Goal: Transaction & Acquisition: Book appointment/travel/reservation

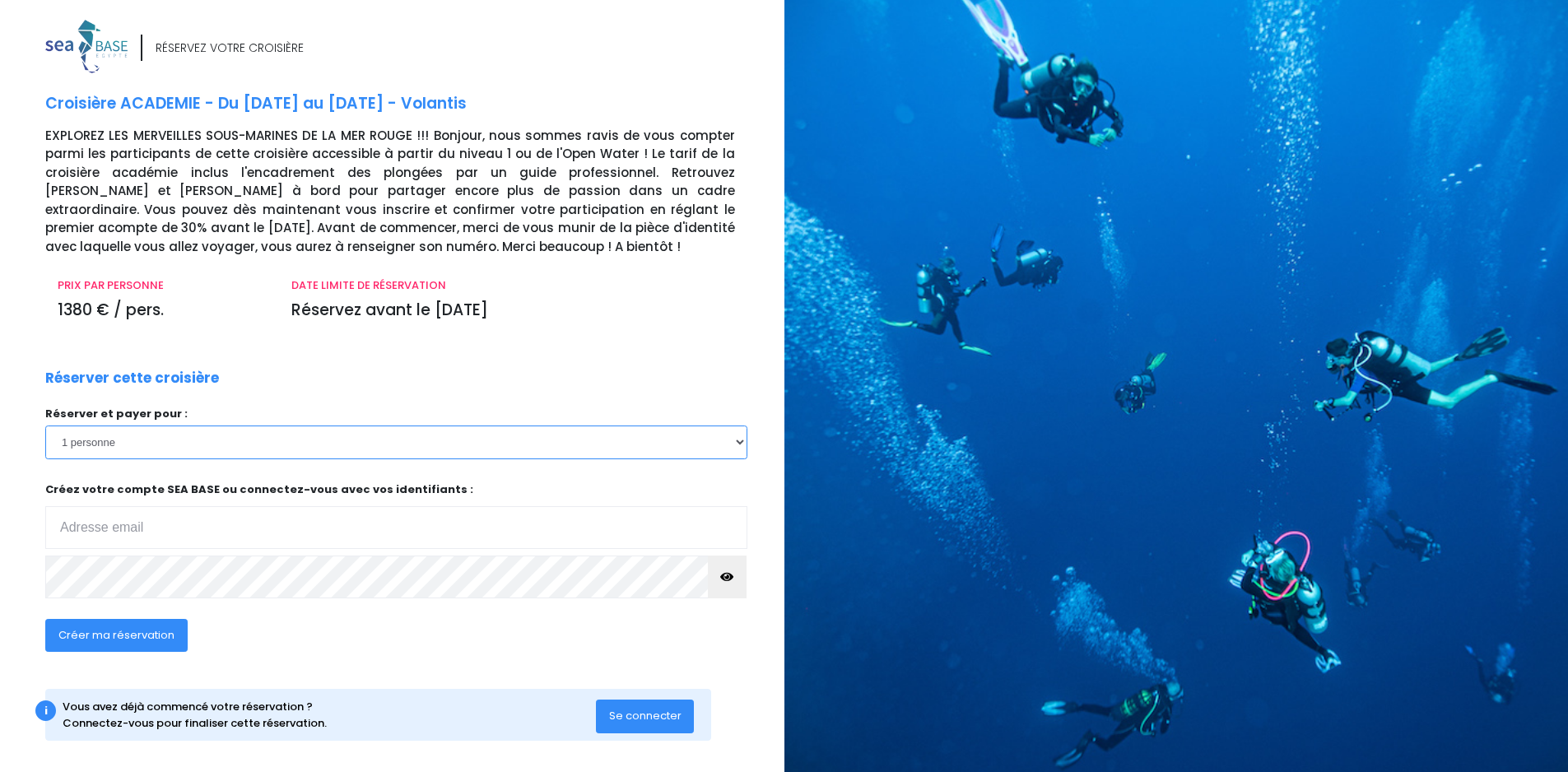
click at [740, 445] on select "1 personne 2 personnes 3 personnes 4 personnes 5 personnes 6 personnes 7 person…" at bounding box center [396, 441] width 702 height 33
click at [45, 426] on select "1 personne 2 personnes 3 personnes 4 personnes 5 personnes 6 personnes 7 person…" at bounding box center [396, 441] width 702 height 33
click at [740, 438] on select "1 personne 2 personnes 3 personnes 4 personnes 5 personnes 6 personnes 7 person…" at bounding box center [396, 441] width 702 height 33
click at [631, 370] on div "Réserver cette croisière Réserver et payer pour : 1 personne 2 personnes 3 pers…" at bounding box center [396, 520] width 726 height 304
click at [733, 441] on select "1 personne 2 personnes 3 personnes 4 personnes 5 personnes 6 personnes 7 person…" at bounding box center [396, 441] width 702 height 33
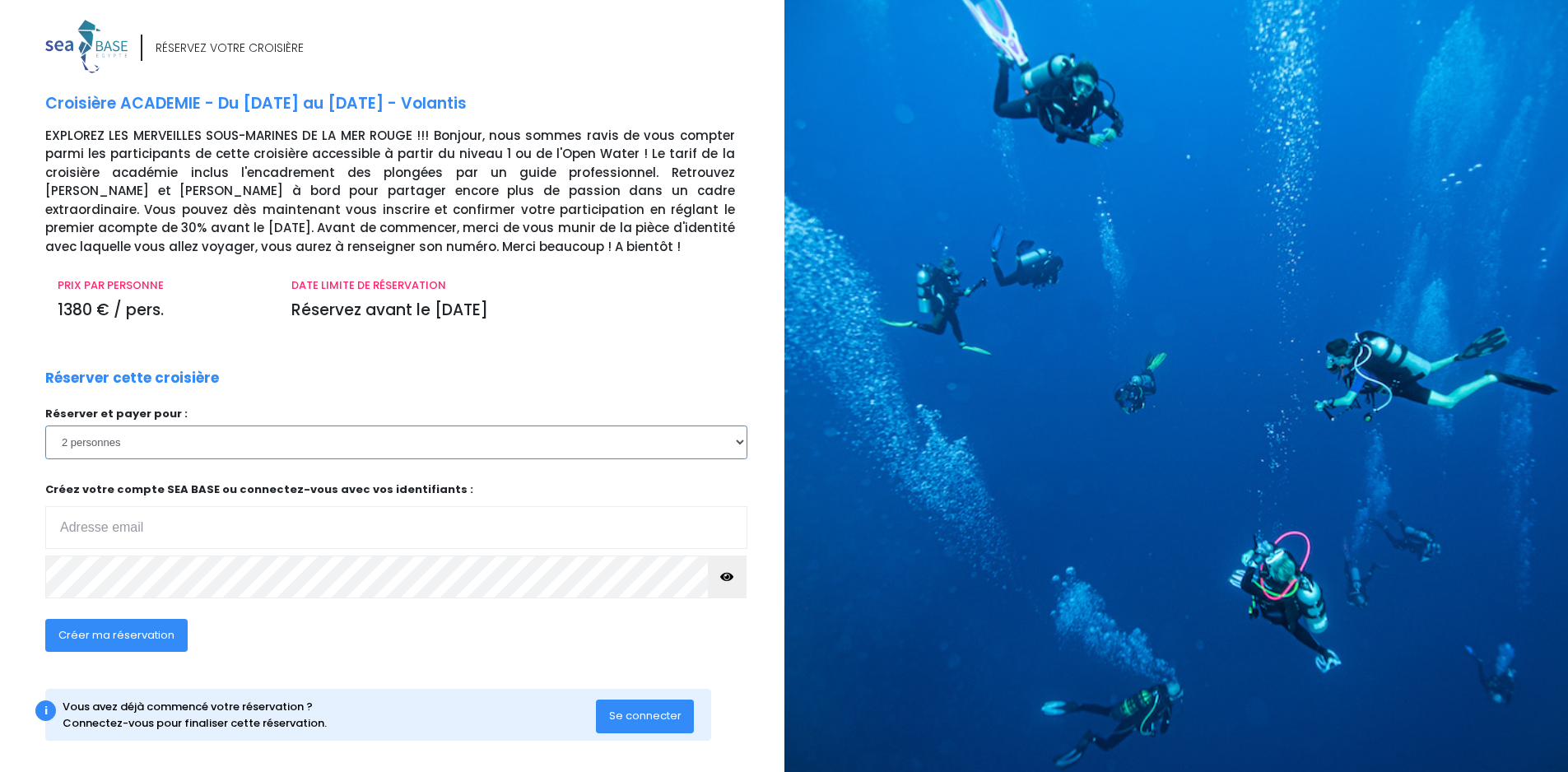
select select "1"
click at [45, 426] on select "1 personne 2 personnes 3 personnes 4 personnes 5 personnes 6 personnes 7 person…" at bounding box center [396, 441] width 702 height 33
click at [195, 524] on input "email" at bounding box center [396, 528] width 702 height 43
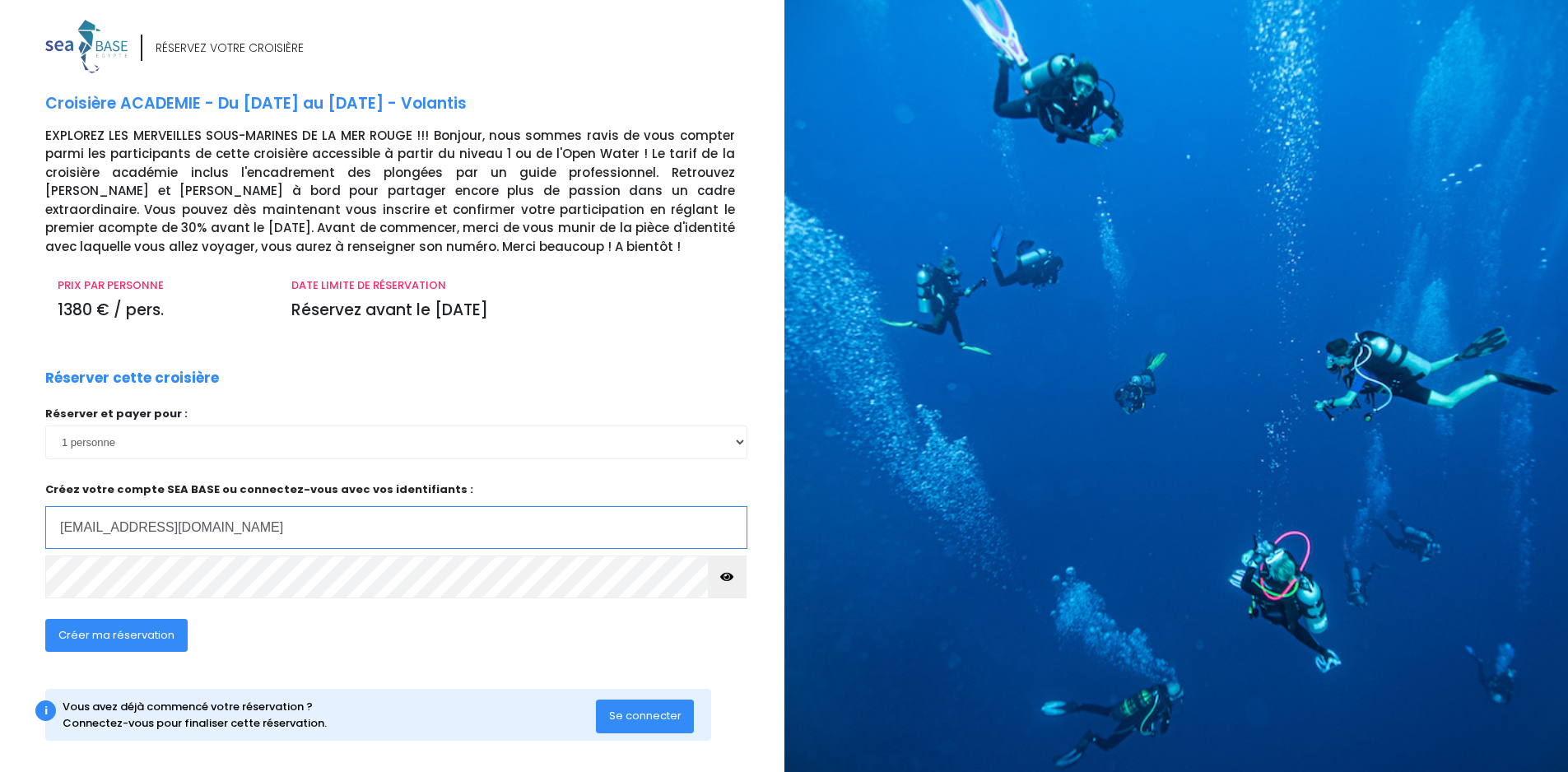
type input "pb.mignard@gmail.com"
click at [161, 643] on span "Créer ma réservation" at bounding box center [116, 635] width 116 height 16
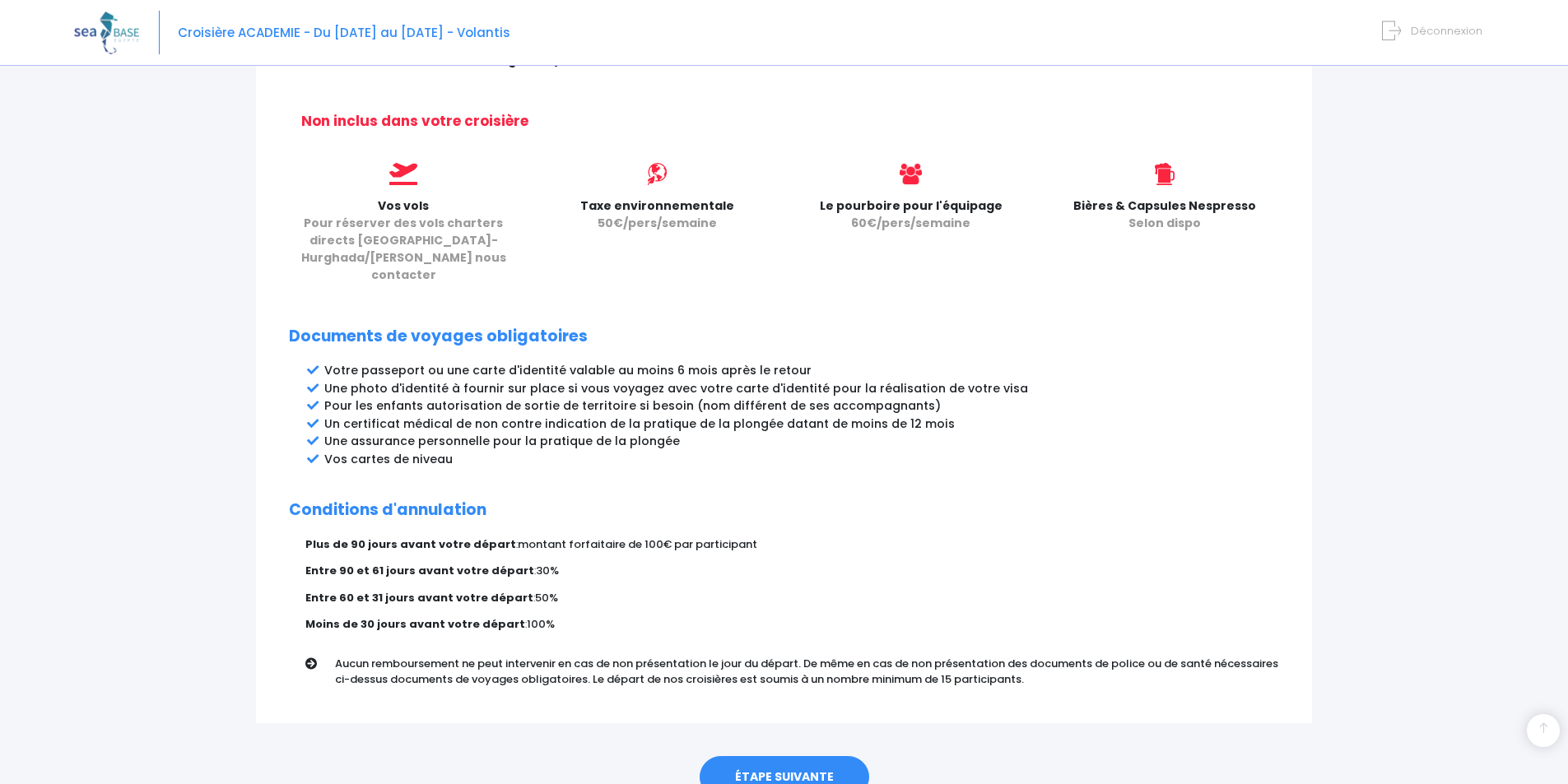
scroll to position [703, 0]
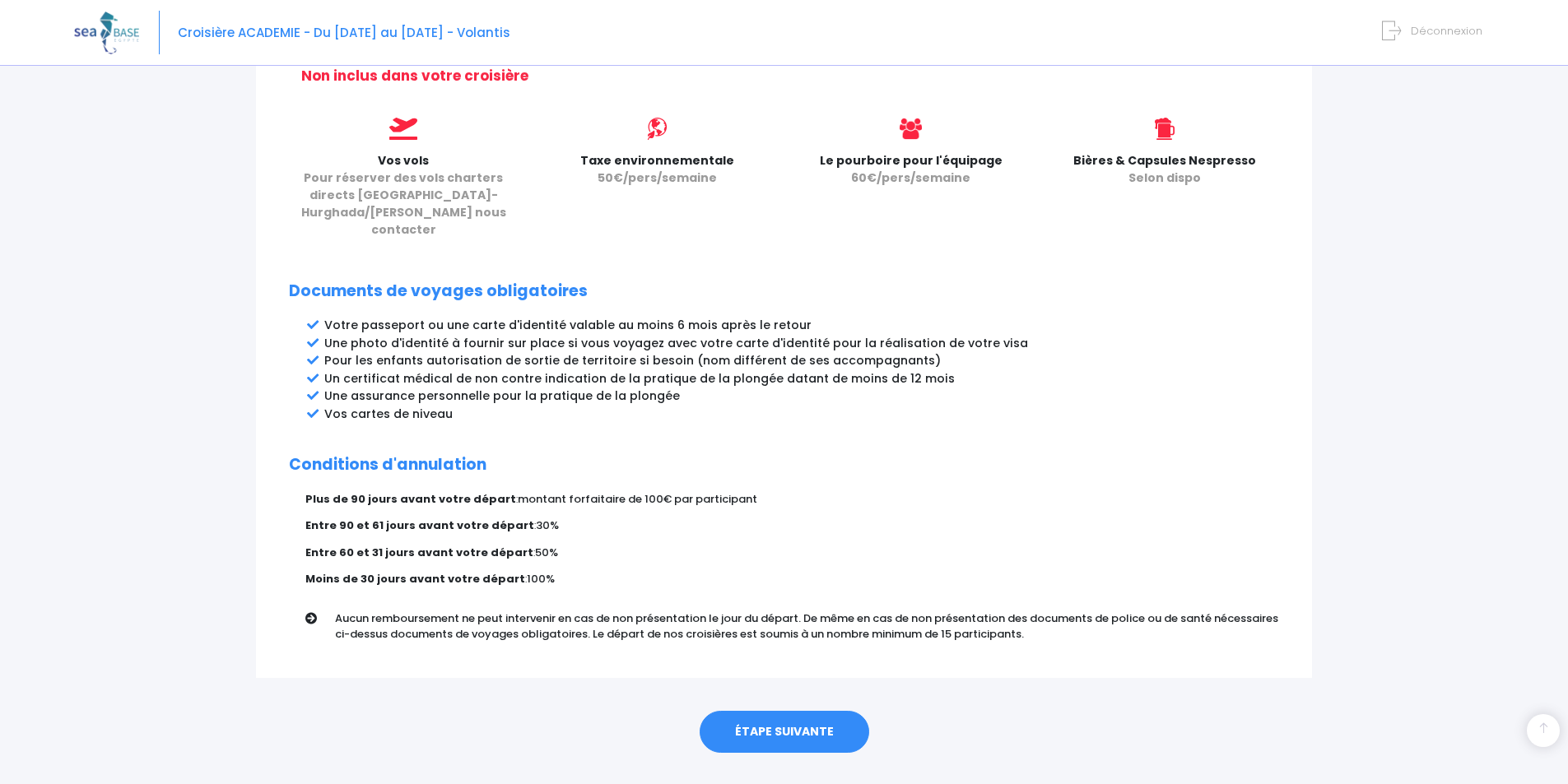
click at [780, 711] on link "ÉTAPE SUIVANTE" at bounding box center [784, 732] width 170 height 43
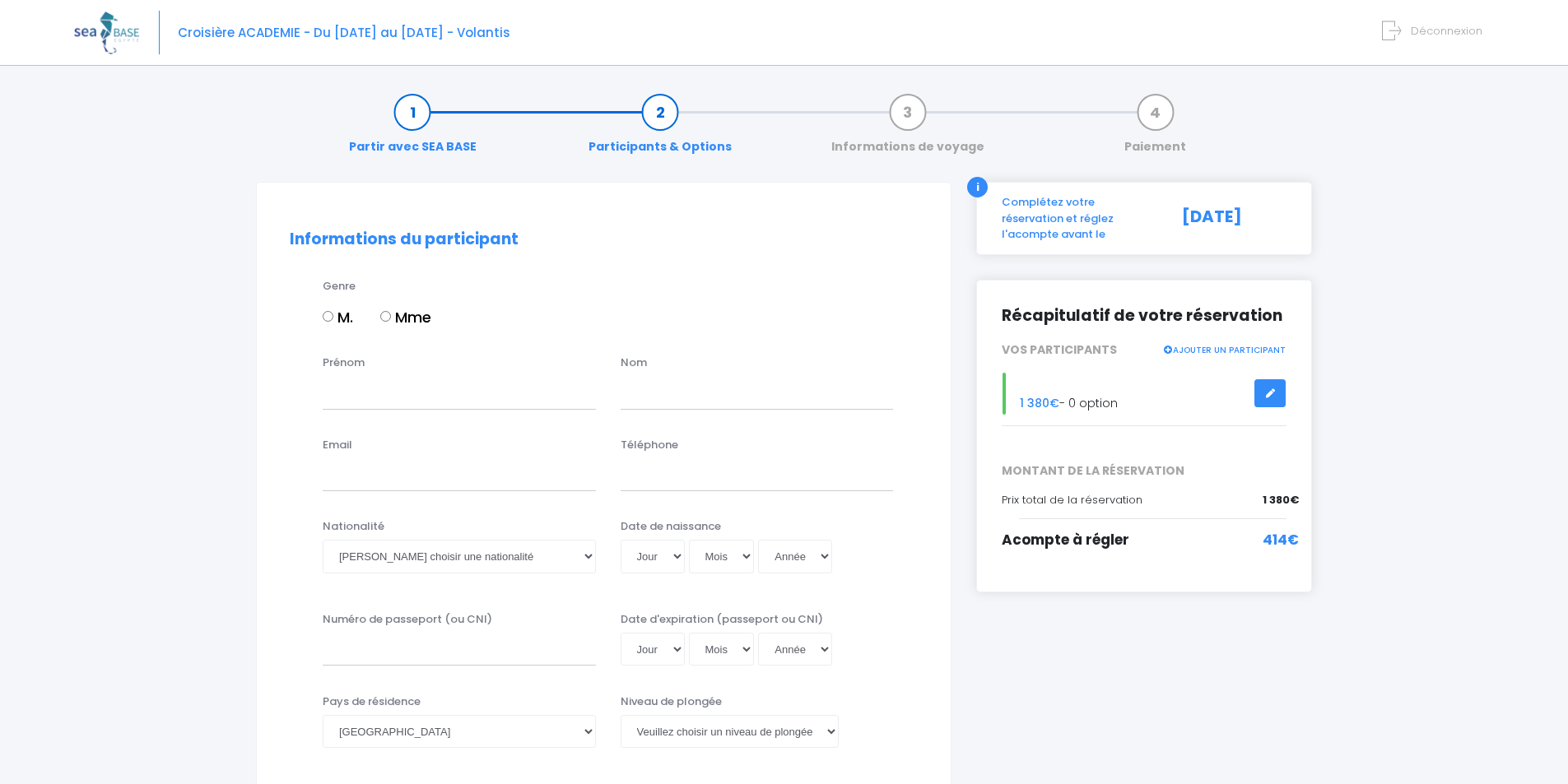
click at [328, 315] on input "M." at bounding box center [328, 316] width 11 height 11
radio input "true"
click at [346, 401] on input "Prénom" at bounding box center [459, 392] width 273 height 33
type input "pierre"
click at [631, 393] on input "text" at bounding box center [757, 392] width 273 height 33
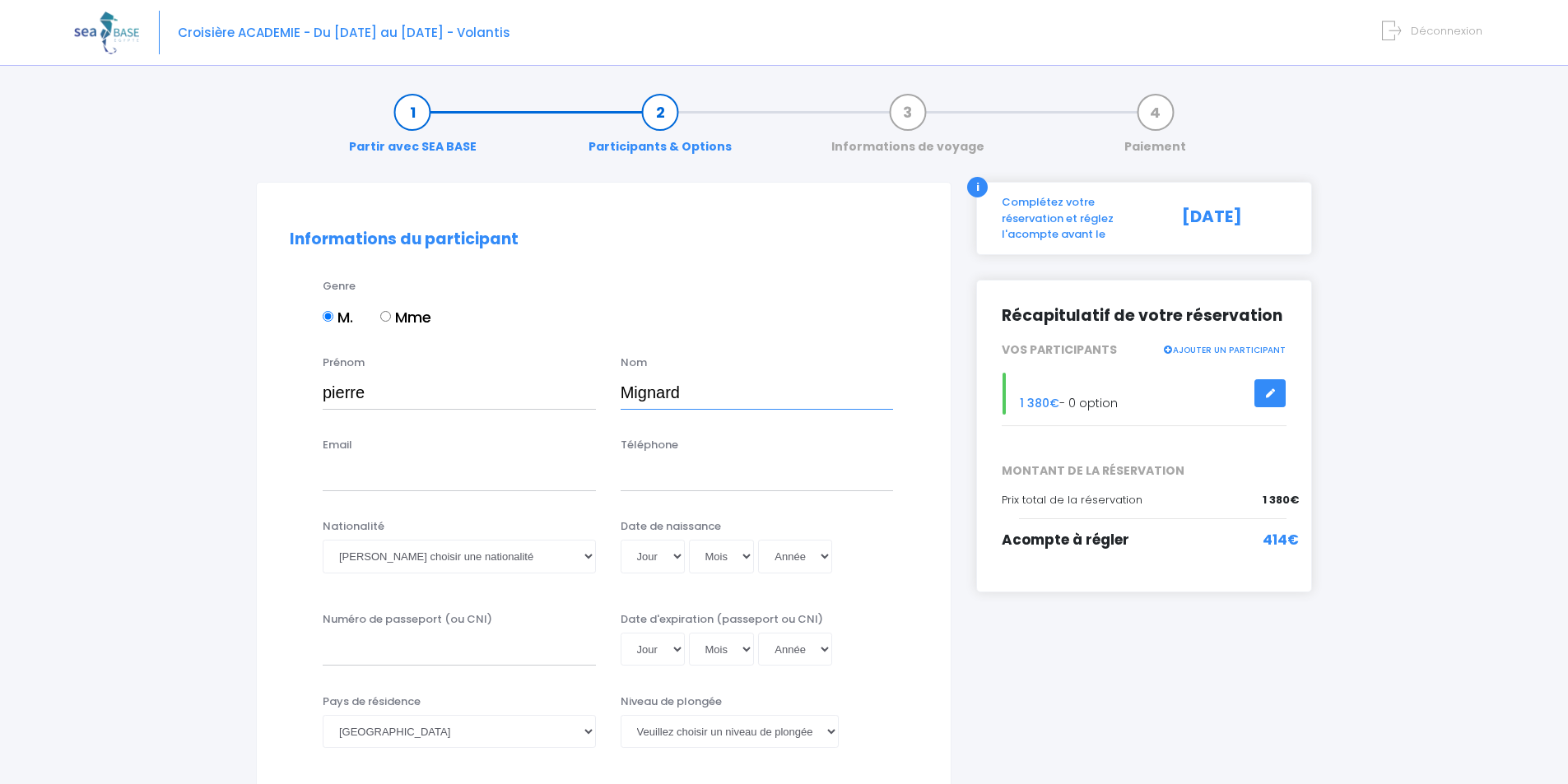
type input "Mignard"
click at [346, 475] on input "Email" at bounding box center [459, 474] width 273 height 33
type input "pb.mignard@gmail.com"
click at [669, 481] on input "Téléphone" at bounding box center [757, 474] width 273 height 33
type input "0033602254560"
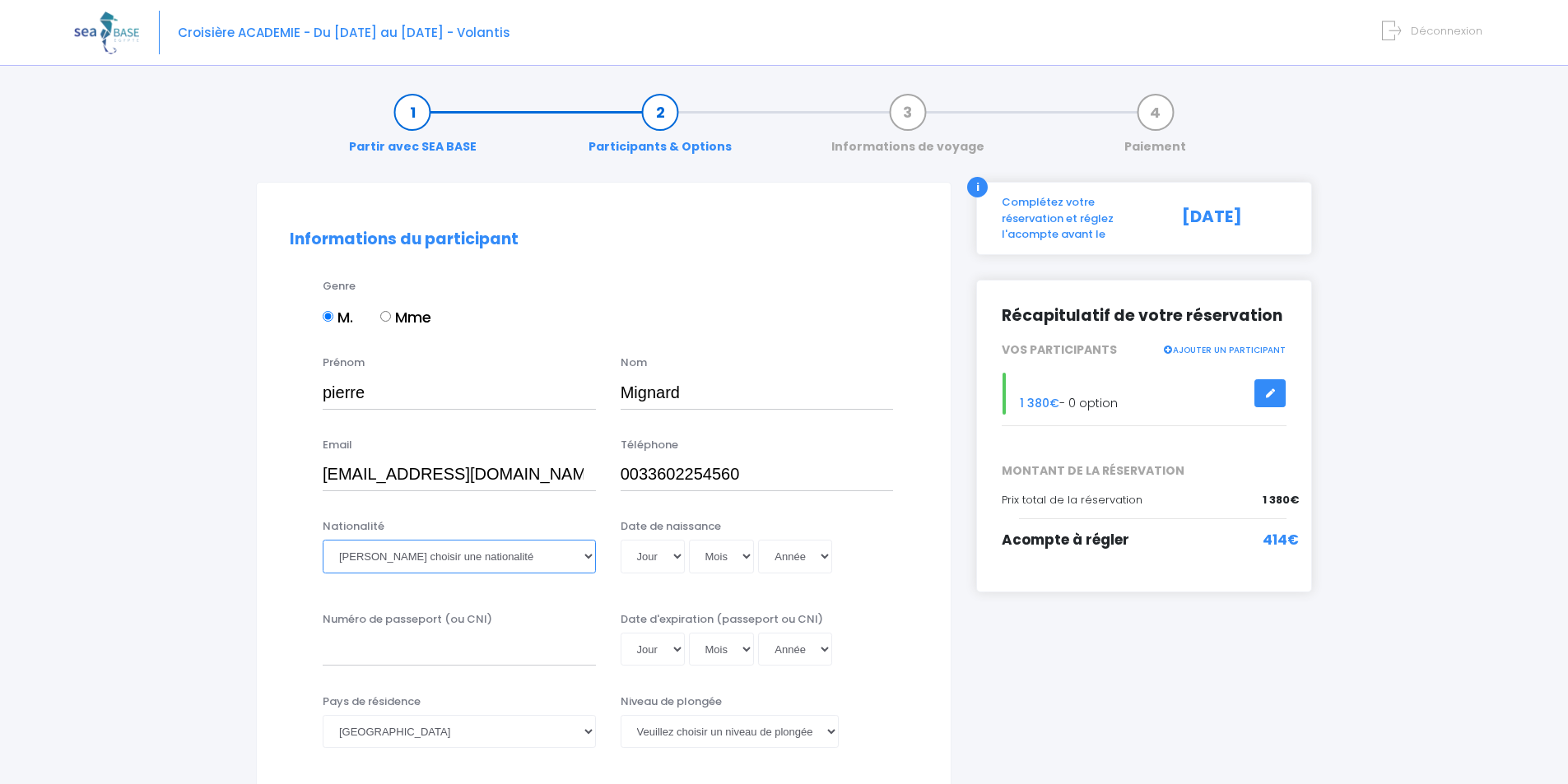
click at [387, 563] on select "Veuillez choisir une nationalité Afghane Albanaise Algerienne Allemande America…" at bounding box center [459, 555] width 273 height 33
click at [395, 558] on select "Veuillez choisir une nationalité Afghane Albanaise Algerienne Allemande America…" at bounding box center [459, 555] width 273 height 33
click at [396, 555] on select "Veuillez choisir une nationalité Afghane Albanaise Algerienne Allemande America…" at bounding box center [459, 555] width 273 height 33
click at [405, 561] on select "Veuillez choisir une nationalité Afghane Albanaise Algerienne Allemande America…" at bounding box center [459, 555] width 273 height 33
click at [387, 555] on select "Veuillez choisir une nationalité Afghane Albanaise Algerienne Allemande America…" at bounding box center [459, 555] width 273 height 33
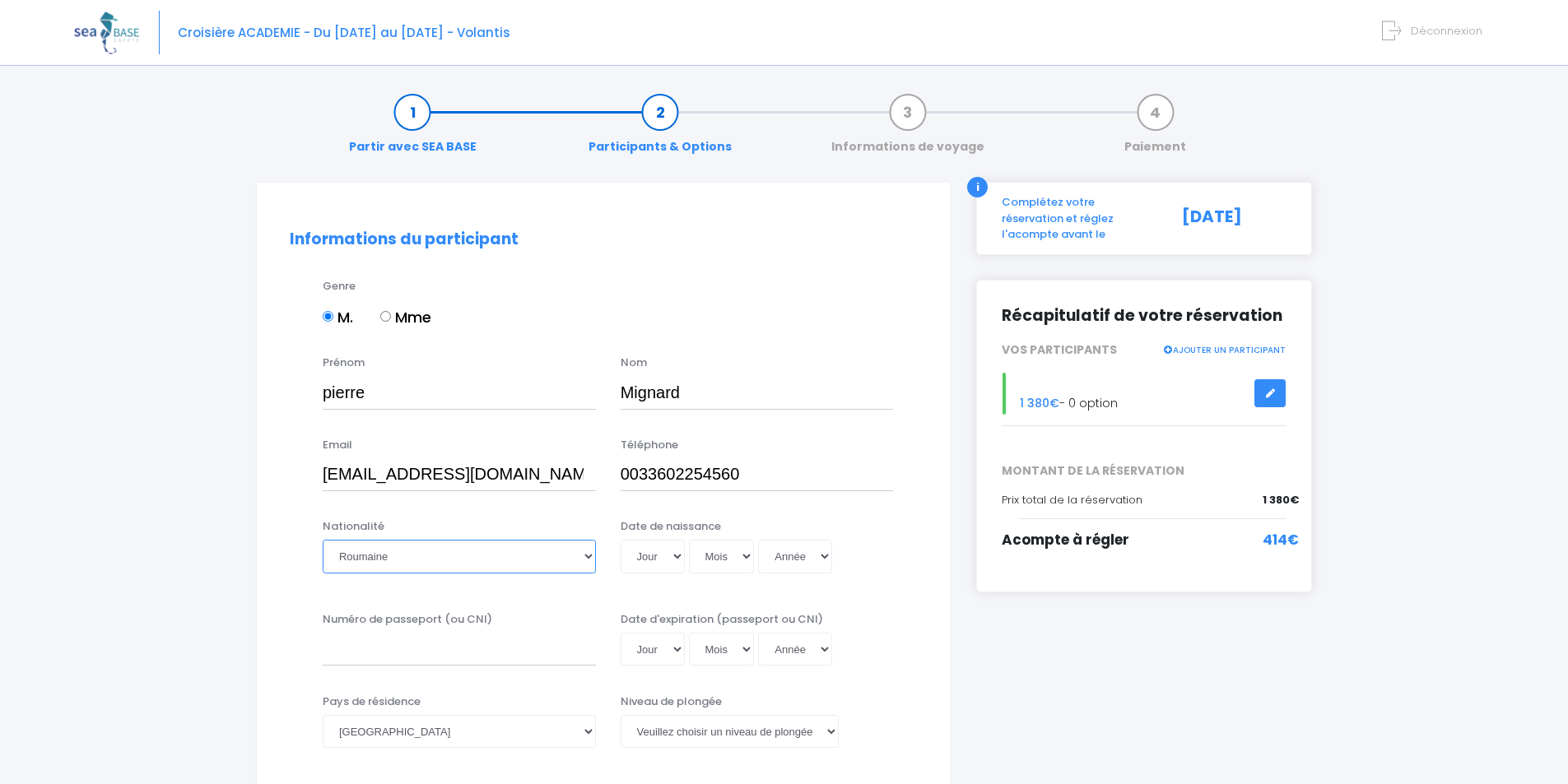
drag, startPoint x: 456, startPoint y: 562, endPoint x: 386, endPoint y: 562, distance: 70.0
click at [386, 562] on select "Veuillez choisir une nationalité Afghane Albanaise Algerienne Allemande America…" at bounding box center [459, 555] width 273 height 33
click at [384, 562] on select "Veuillez choisir une nationalité Afghane Albanaise Algerienne Allemande America…" at bounding box center [459, 555] width 273 height 33
select select "Française"
click at [323, 540] on select "Veuillez choisir une nationalité Afghane Albanaise Algerienne Allemande America…" at bounding box center [459, 555] width 273 height 33
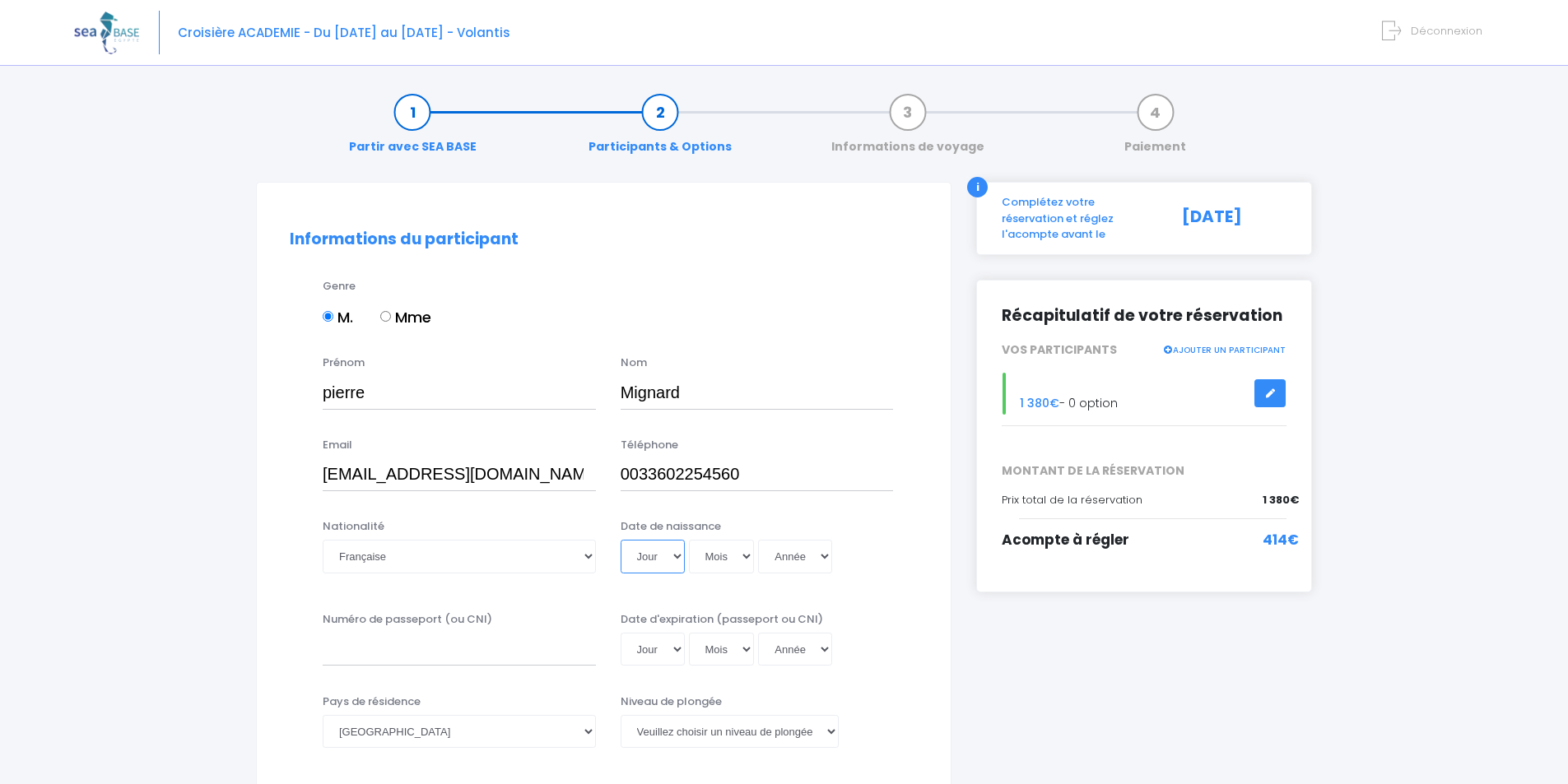
click at [680, 554] on select "Jour 01 02 03 04 05 06 07 08 09 10 11 12 13 14 15 16 17 18 19 20 21 22 23 24 25…" at bounding box center [653, 555] width 64 height 33
select select "05"
click at [621, 540] on select "Jour 01 02 03 04 05 06 07 08 09 10 11 12 13 14 15 16 17 18 19 20 21 22 23 24 25…" at bounding box center [653, 555] width 64 height 33
click at [738, 561] on select "Mois 01 02 03 04 05 06 07 08 09 10 11 12" at bounding box center [721, 555] width 66 height 33
select select "06"
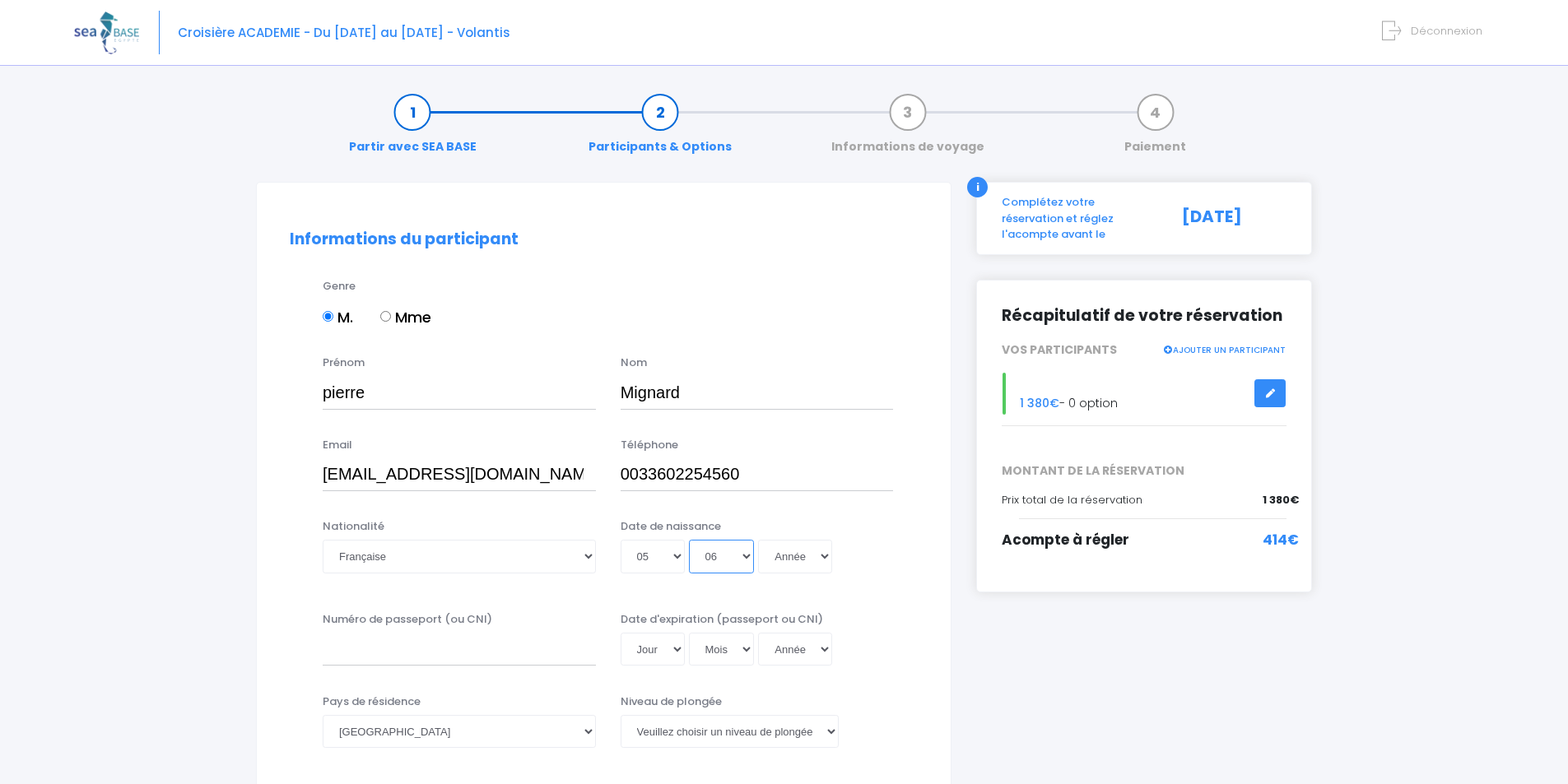
click at [689, 540] on select "Mois 01 02 03 04 05 06 07 08 09 10 11 12" at bounding box center [721, 555] width 66 height 33
click at [822, 560] on select "Année 2045 2044 2043 2042 2041 2040 2039 2038 2037 2036 2035 2034 2033 2032 203…" at bounding box center [795, 555] width 74 height 33
click at [819, 559] on select "Année 2045 2044 2043 2042 2041 2040 2039 2038 2037 2036 2035 2034 2033 2032 203…" at bounding box center [795, 555] width 74 height 33
select select "1965"
click at [758, 540] on select "Année 2045 2044 2043 2042 2041 2040 2039 2038 2037 2036 2035 2034 2033 2032 203…" at bounding box center [795, 555] width 74 height 33
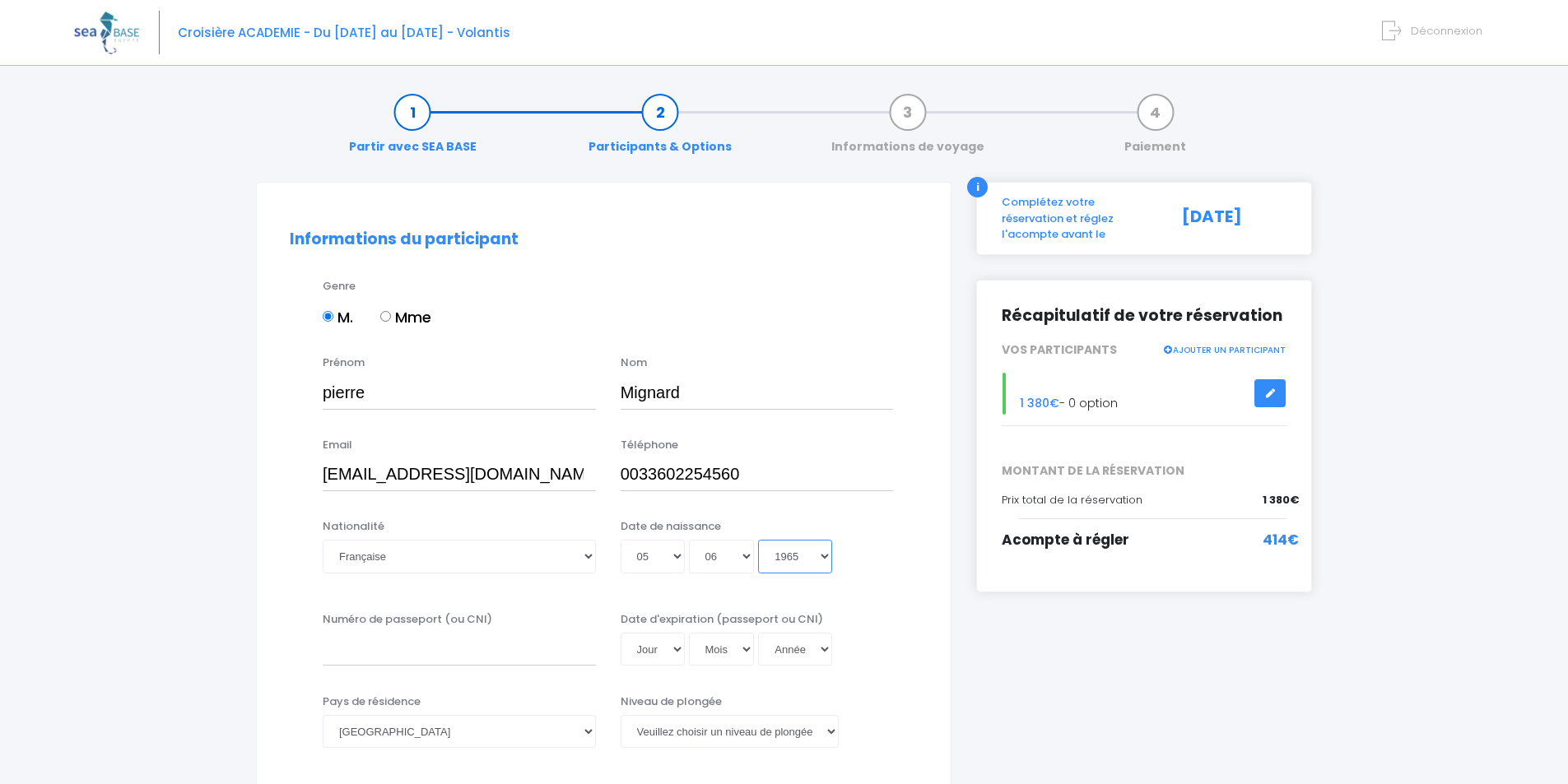
type input "1965-06-05"
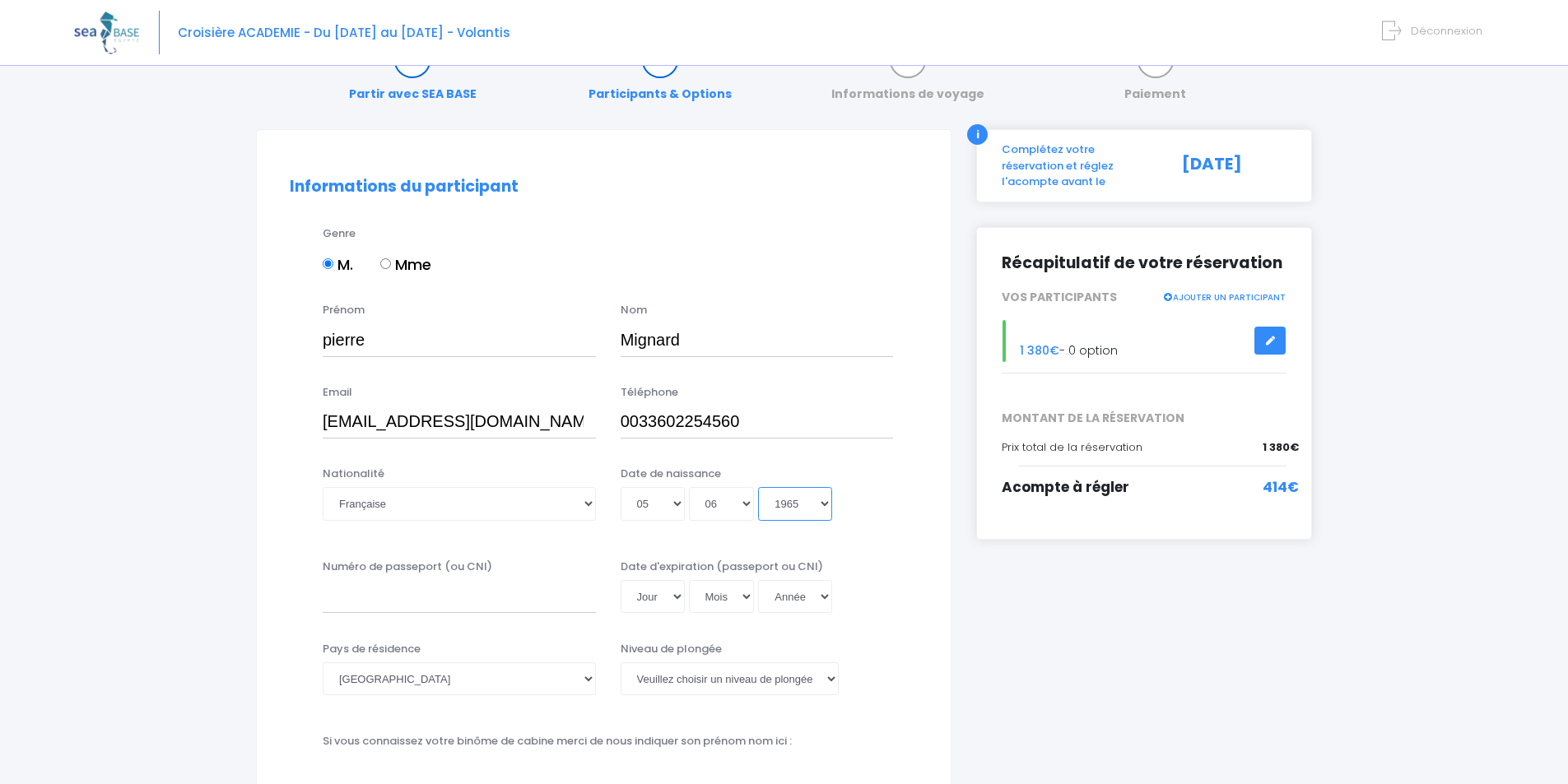
scroll to position [83, 0]
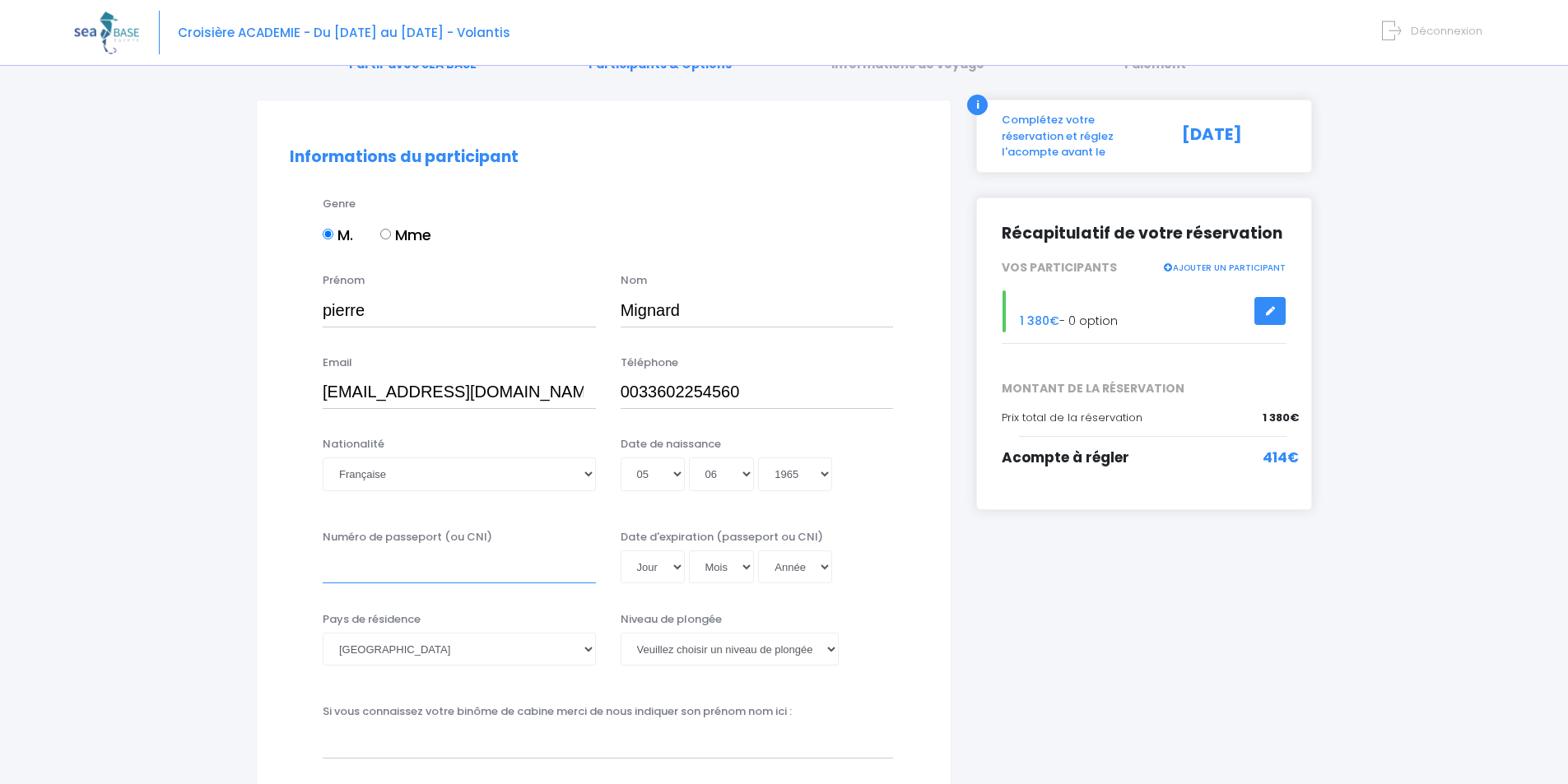
click at [379, 570] on input "Numéro de passeport (ou CNI)" at bounding box center [459, 566] width 273 height 33
type input "18EE94447"
click at [677, 571] on select "Jour 01 02 03 04 05 06 07 08 09 10 11 12 13 14 15 16 17 18 19 20 21 22 23 24 25…" at bounding box center [653, 566] width 64 height 33
select select "24"
click at [621, 550] on select "Jour 01 02 03 04 05 06 07 08 09 10 11 12 13 14 15 16 17 18 19 20 21 22 23 24 25…" at bounding box center [653, 566] width 64 height 33
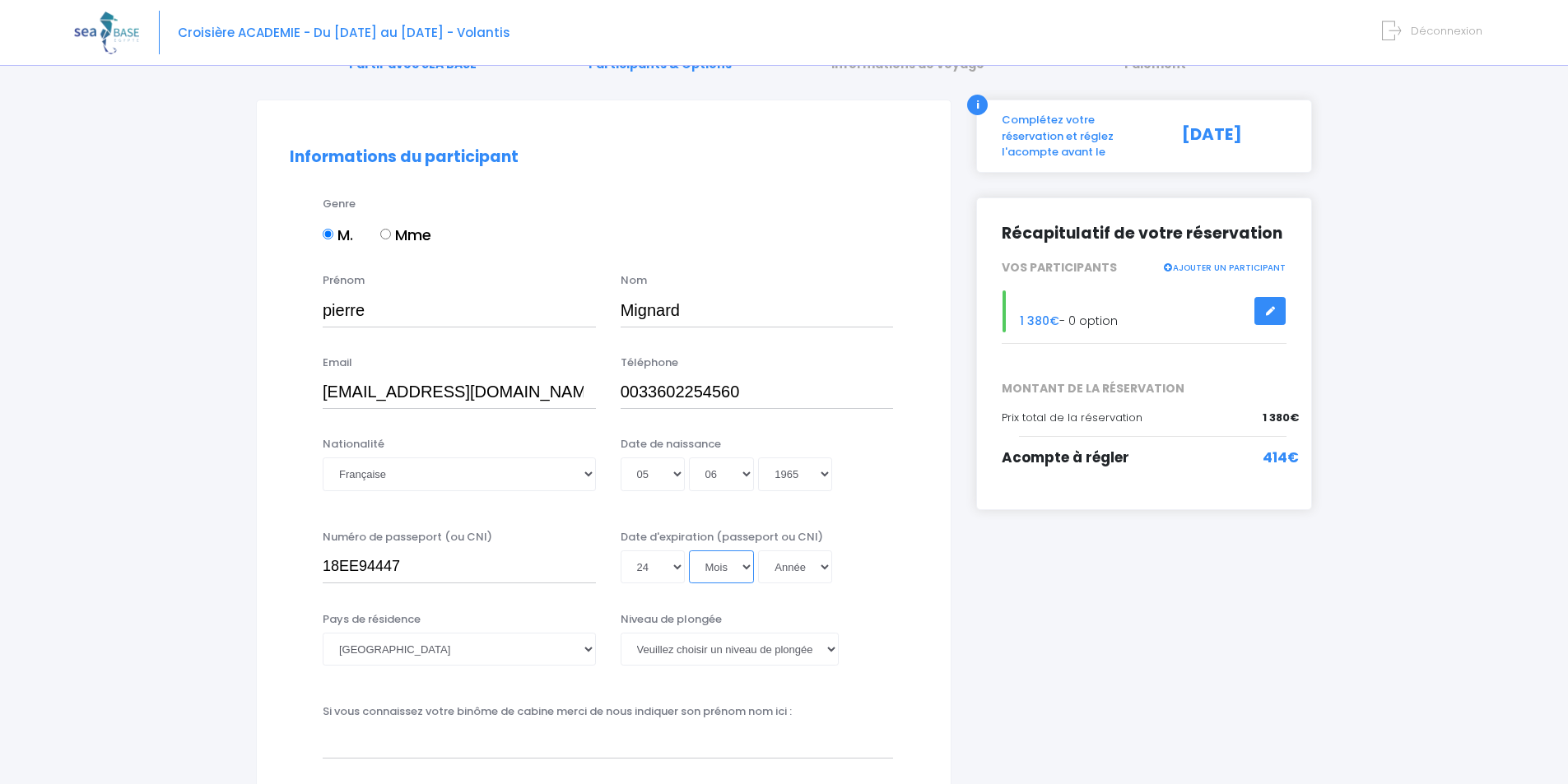
click at [748, 564] on select "Mois 01 02 03 04 05 06 07 08 09 10 11 12" at bounding box center [721, 566] width 66 height 33
select select "07"
click at [689, 550] on select "Mois 01 02 03 04 05 06 07 08 09 10 11 12" at bounding box center [721, 566] width 66 height 33
click at [823, 562] on select "Année 2045 2044 2043 2042 2041 2040 2039 2038 2037 2036 2035 2034 2033 2032 203…" at bounding box center [795, 566] width 74 height 33
select select "2028"
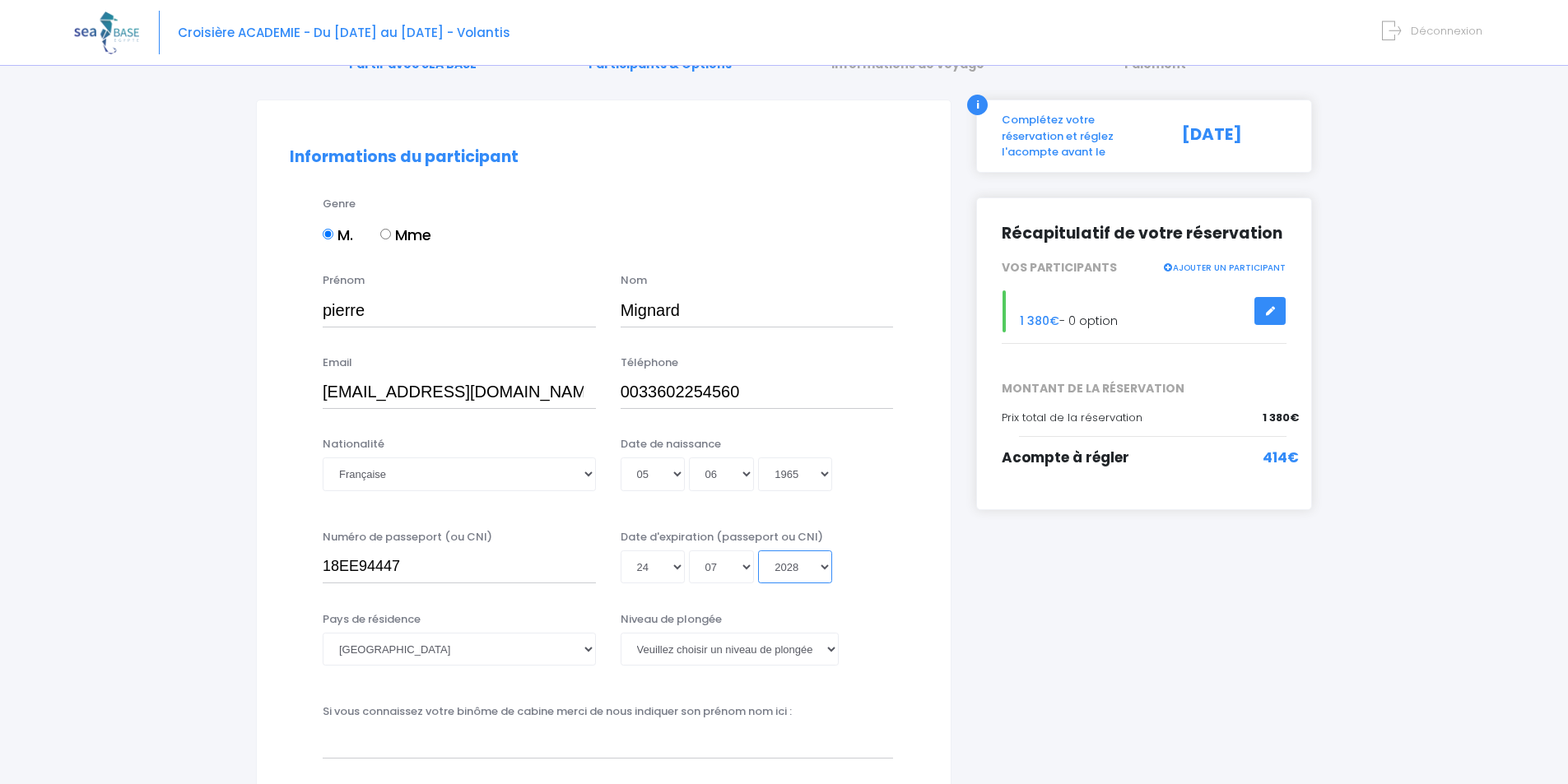
click at [758, 550] on select "Année 2045 2044 2043 2042 2041 2040 2039 2038 2037 2036 2035 2034 2033 2032 203…" at bounding box center [795, 566] width 74 height 33
type input "2028-07-24"
click at [829, 650] on select "Veuillez choisir un niveau de plongée Non plongeur Junior OW diver Adventure OW…" at bounding box center [730, 649] width 218 height 33
select select "N2"
click at [621, 633] on select "Veuillez choisir un niveau de plongée Non plongeur Junior OW diver Adventure OW…" at bounding box center [730, 649] width 218 height 33
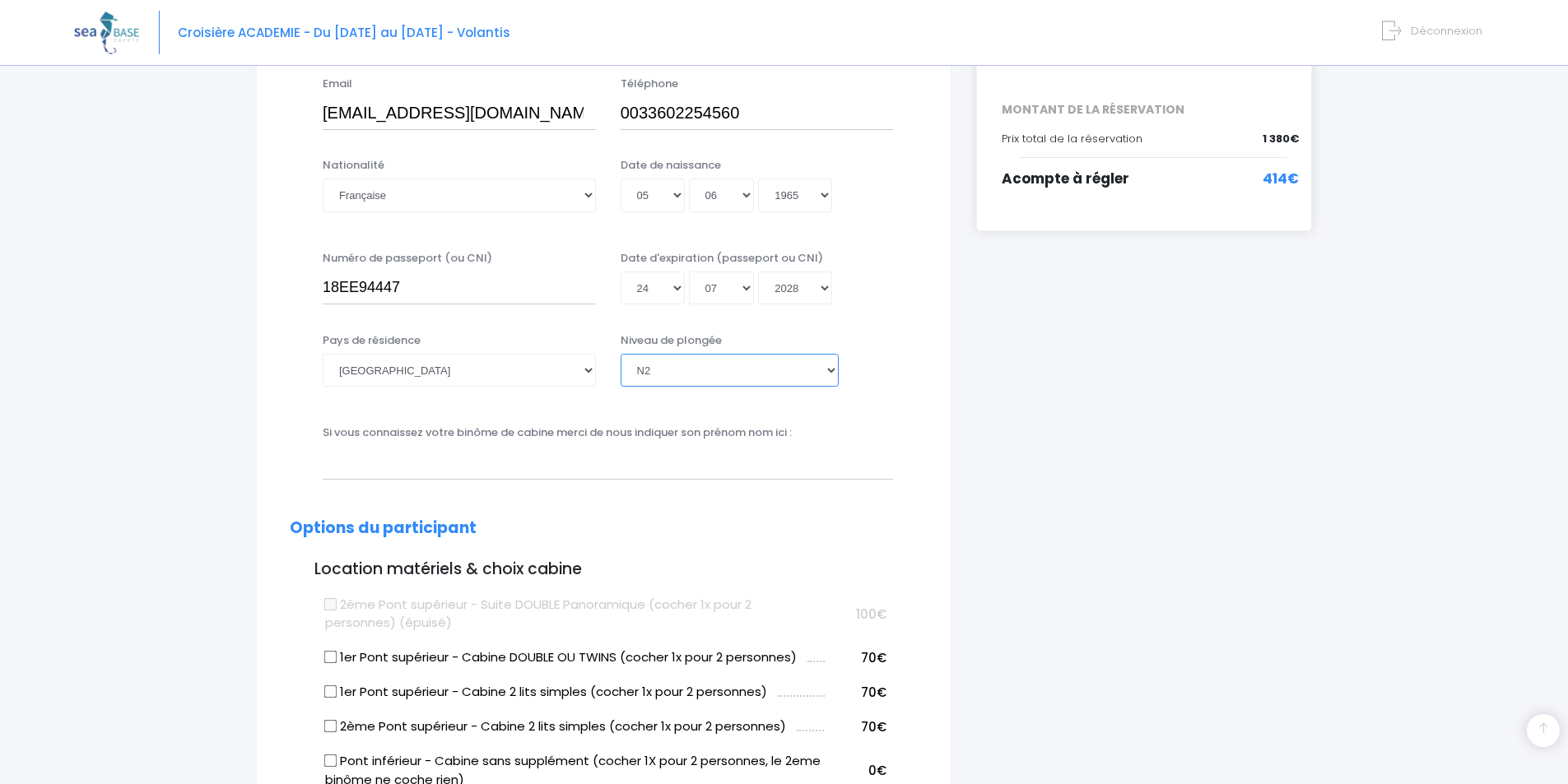
scroll to position [411, 0]
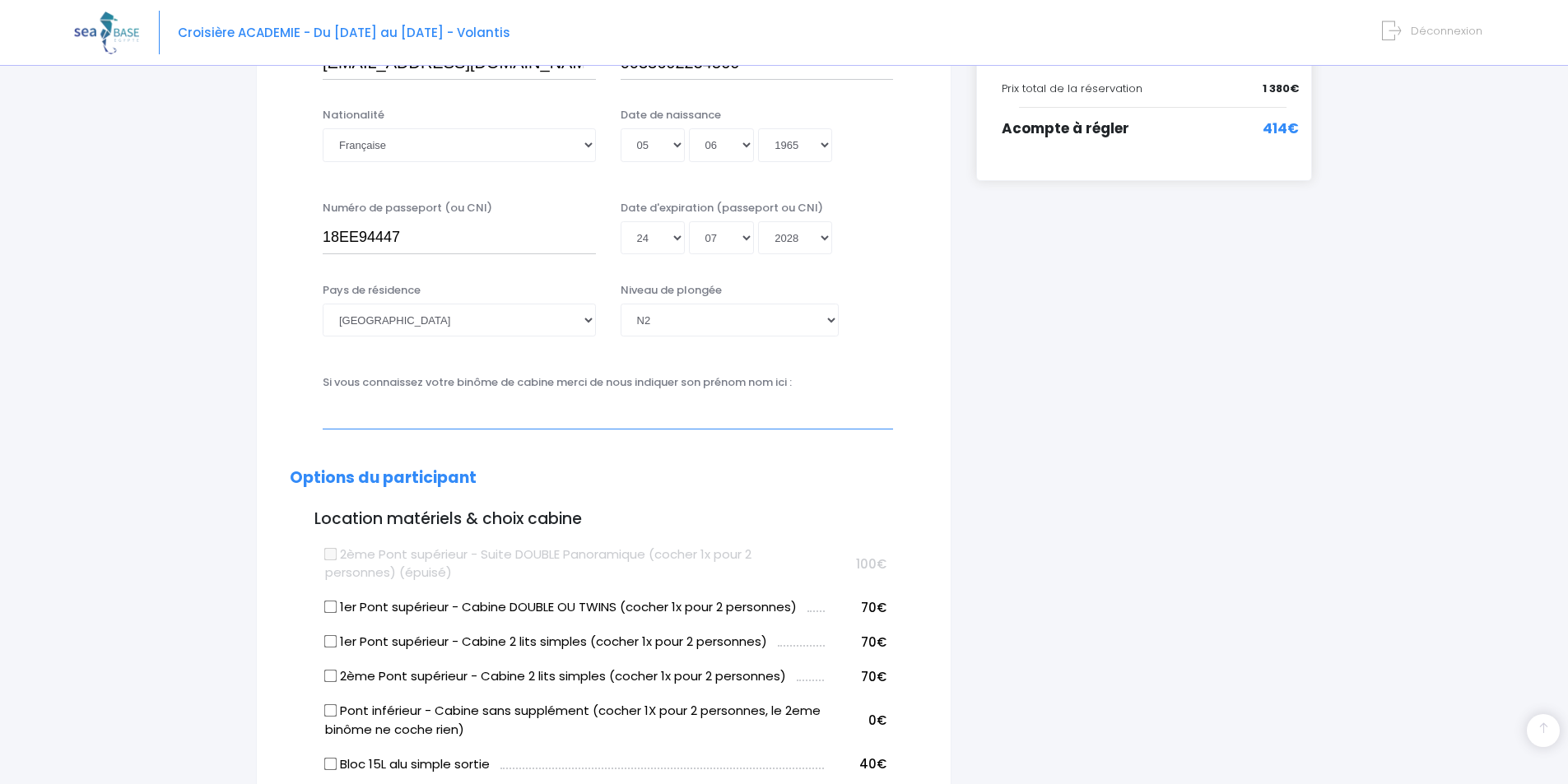
click at [383, 420] on input "text" at bounding box center [608, 411] width 571 height 33
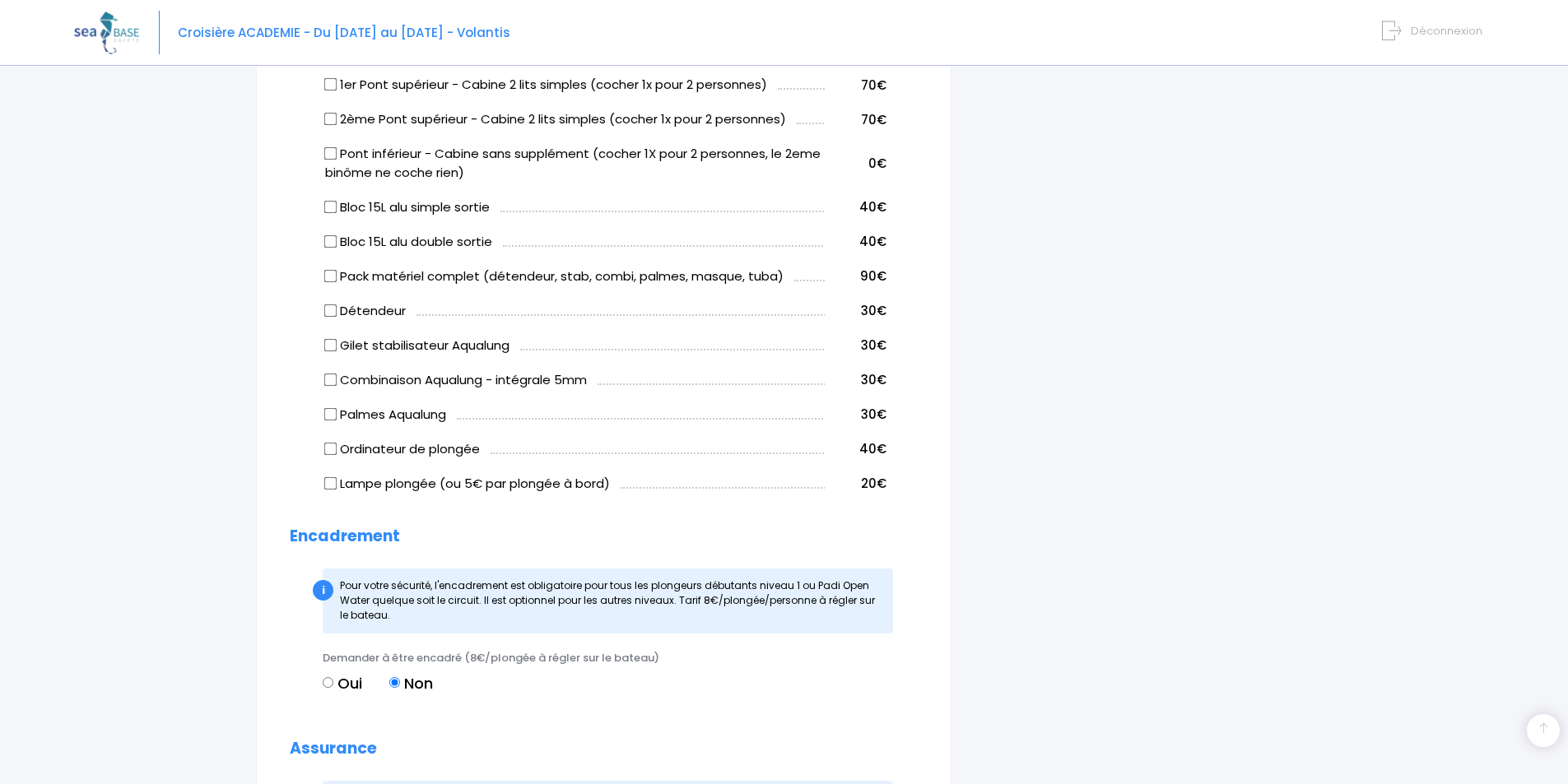
scroll to position [987, 0]
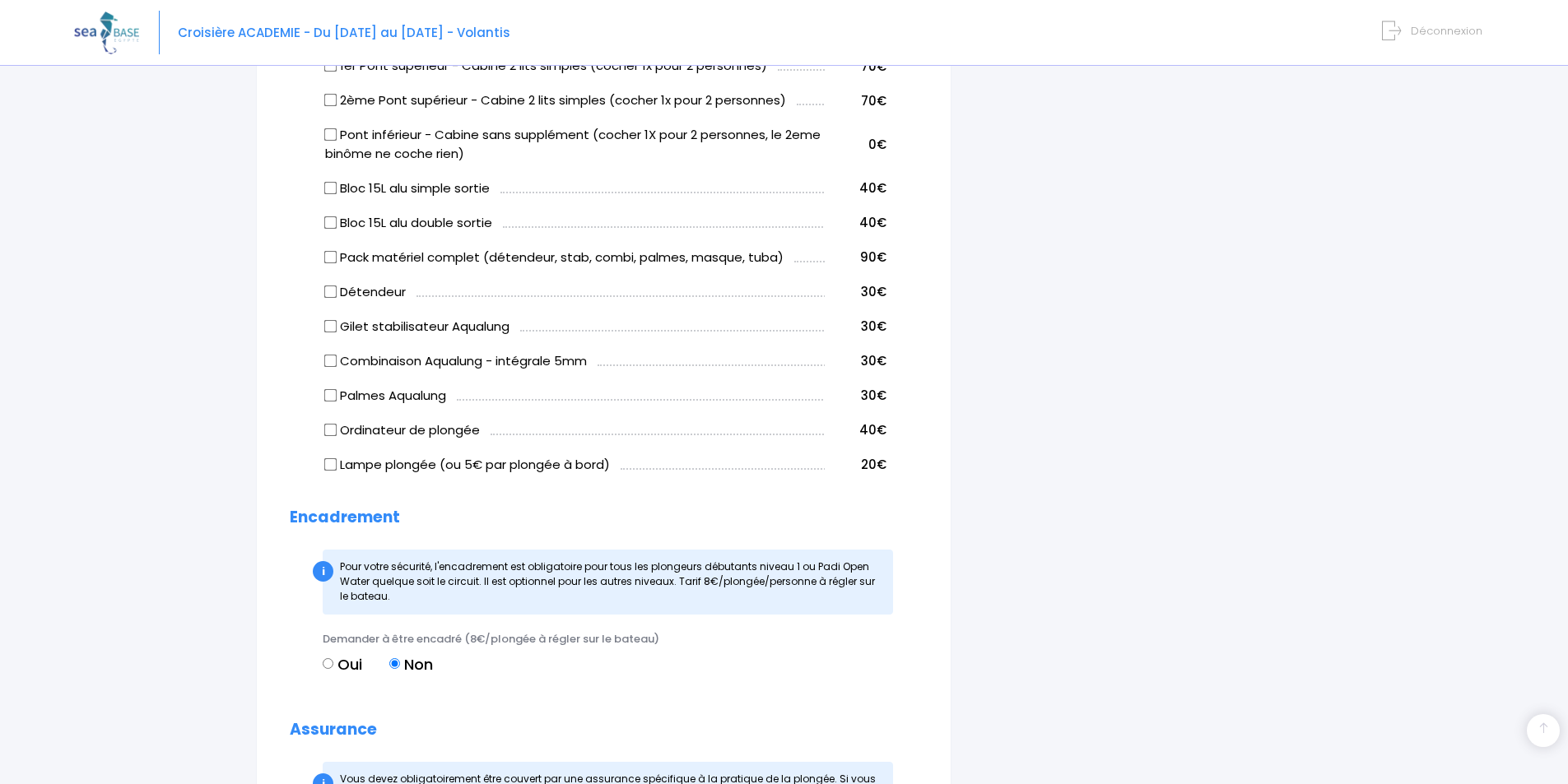
click at [330, 434] on input "Ordinateur de plongée" at bounding box center [331, 429] width 13 height 13
checkbox input "true"
click at [329, 465] on input "Lampe plongée (ou 5€ par plongée à bord)" at bounding box center [331, 463] width 13 height 13
checkbox input "true"
click at [332, 433] on input "Ordinateur de plongée" at bounding box center [331, 429] width 13 height 13
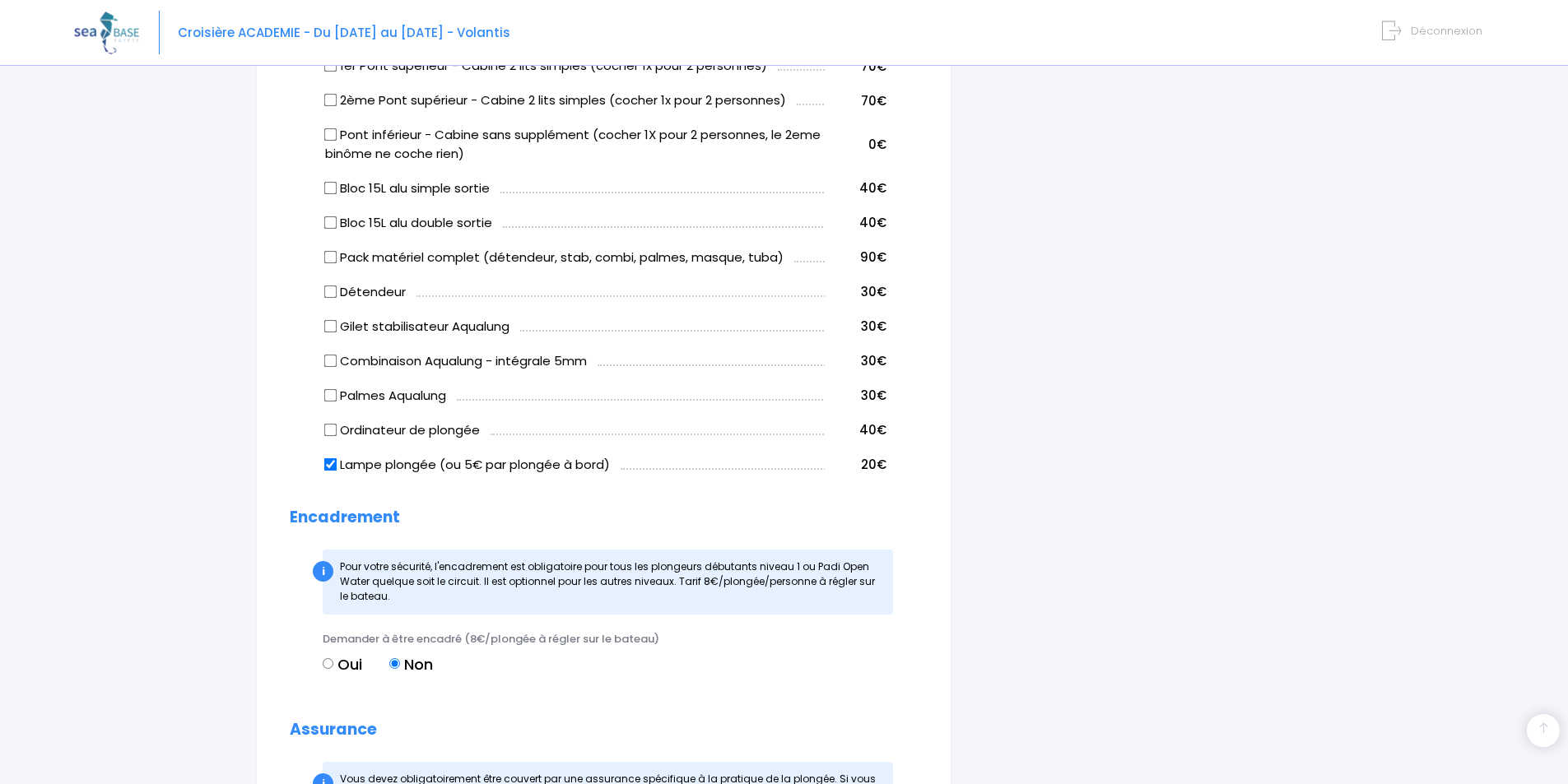
click at [327, 435] on input "Ordinateur de plongée" at bounding box center [331, 429] width 13 height 13
checkbox input "true"
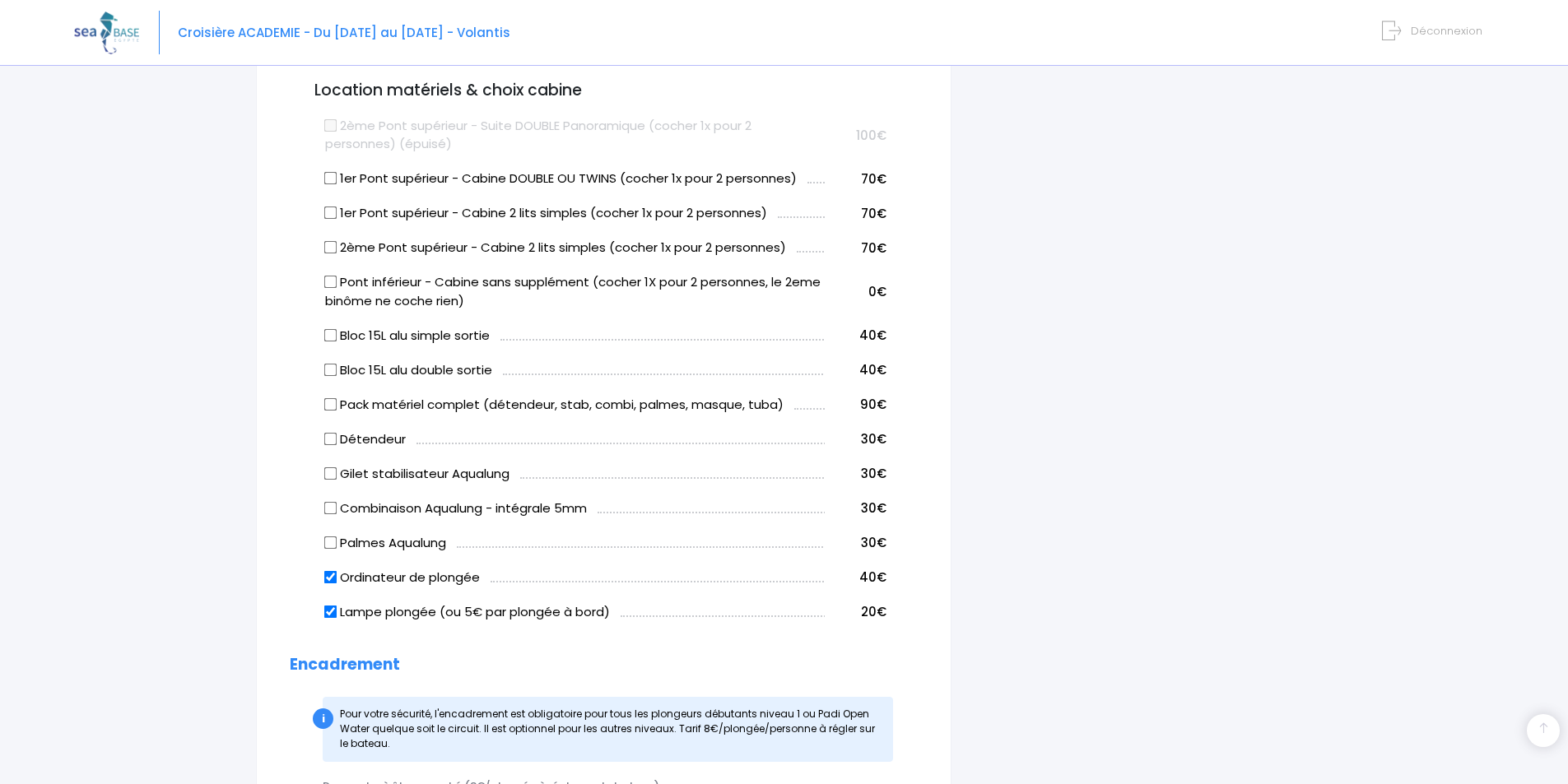
scroll to position [823, 0]
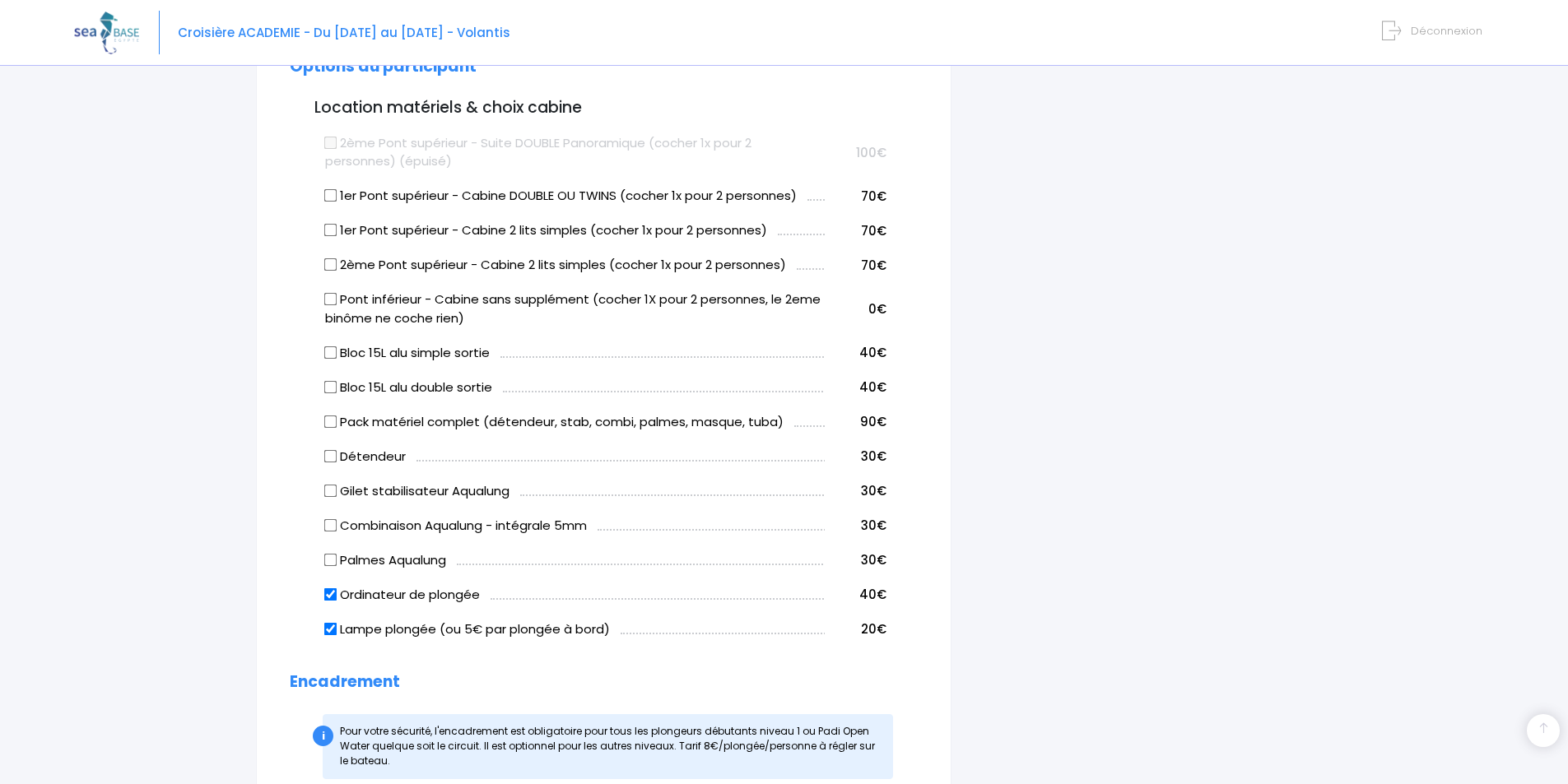
click at [335, 461] on input "Détendeur" at bounding box center [331, 455] width 13 height 13
checkbox input "true"
click at [332, 419] on input "Pack matériel complet (détendeur, stab, combi, palmes, masque, tuba)" at bounding box center [331, 421] width 13 height 13
checkbox input "true"
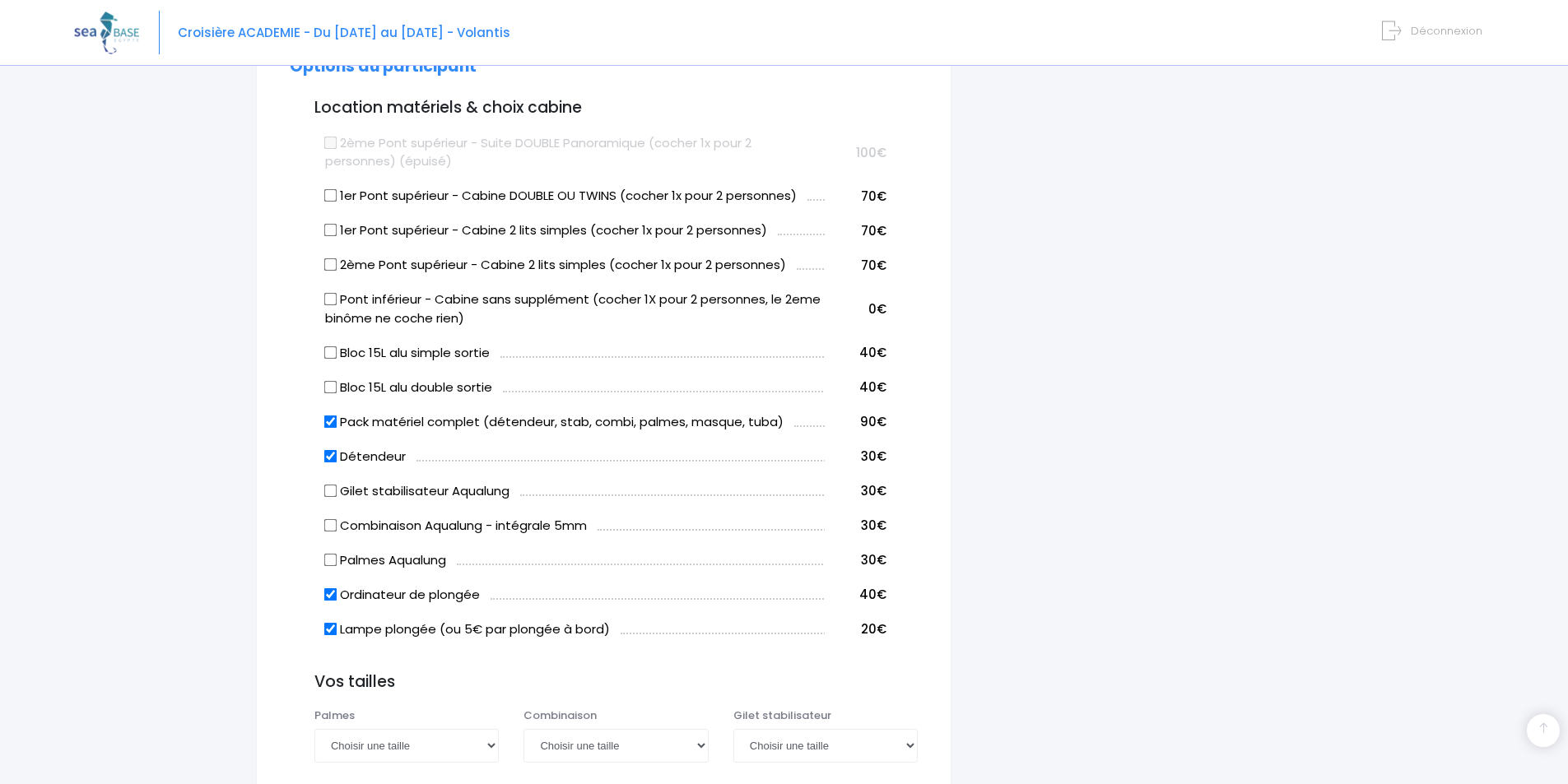
click at [332, 457] on input "Détendeur" at bounding box center [331, 455] width 13 height 13
checkbox input "false"
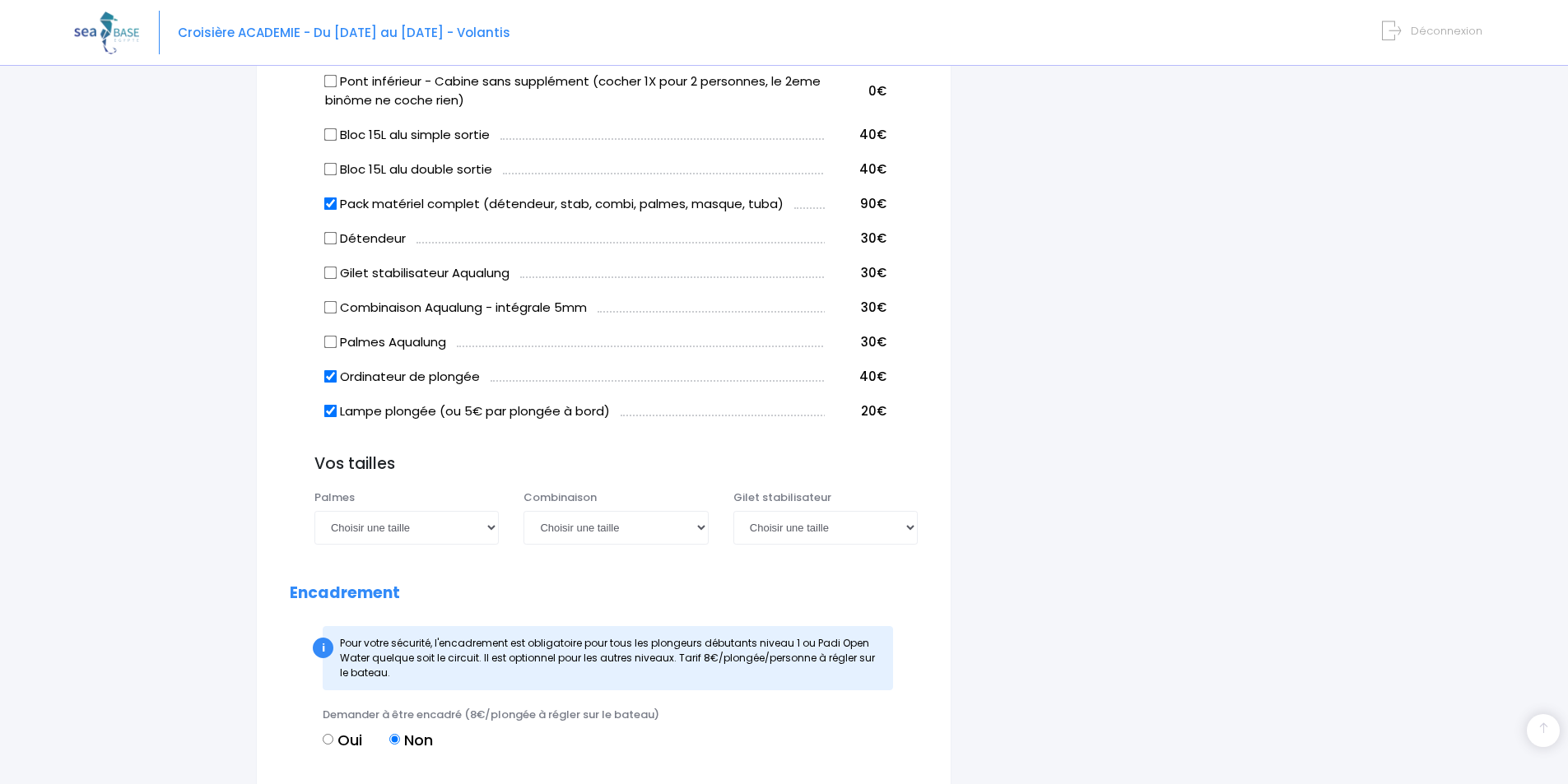
scroll to position [1070, 0]
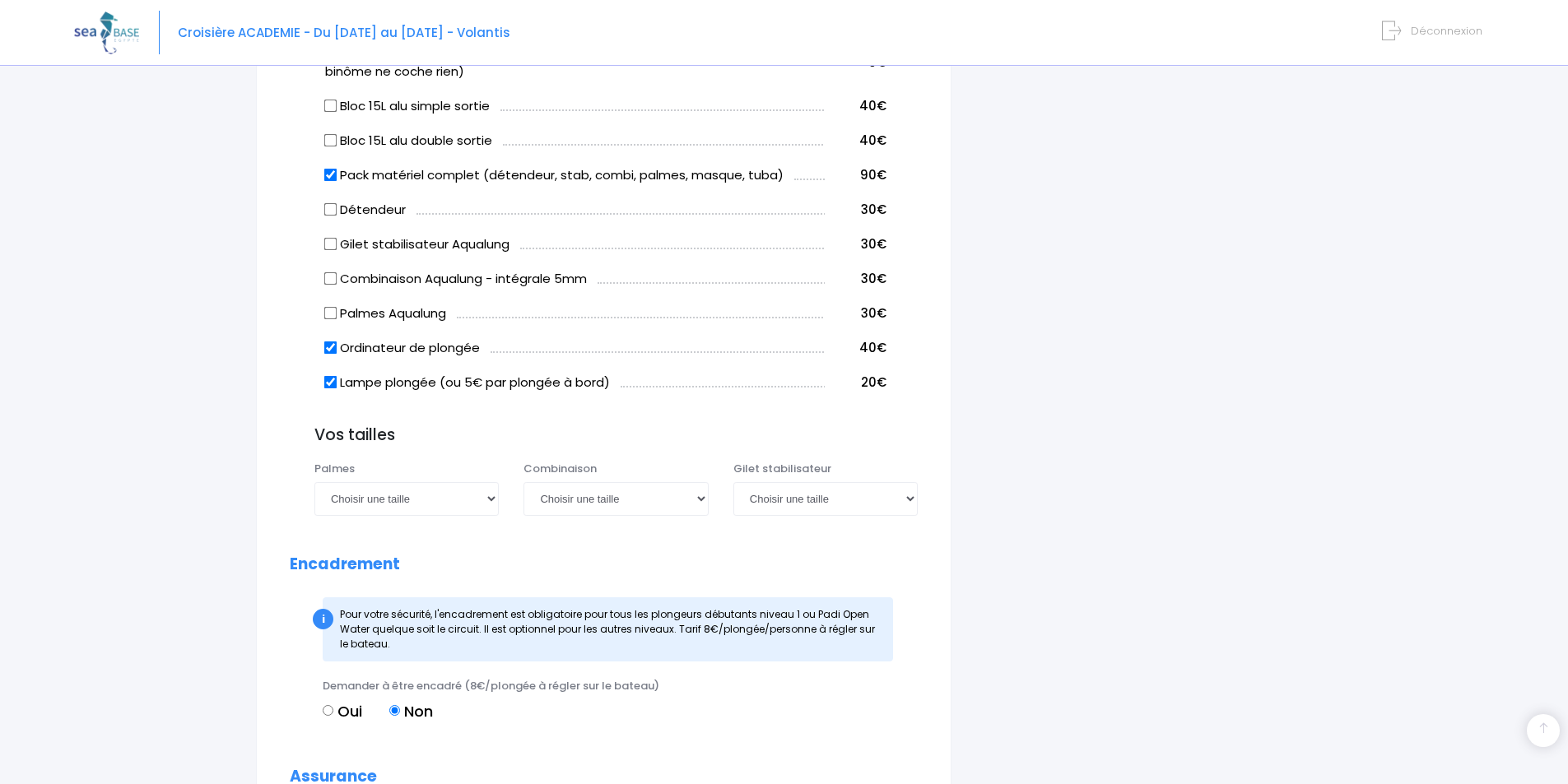
click at [332, 382] on input "Lampe plongée (ou 5€ par plongée à bord)" at bounding box center [331, 381] width 13 height 13
checkbox input "false"
click at [493, 506] on select "Choisir une taille 36/37 38/39 40/41 42/43 44/45 46/47" at bounding box center [407, 497] width 185 height 33
select select "42/43"
click at [315, 482] on select "Choisir une taille 36/37 38/39 40/41 42/43 44/45 46/47" at bounding box center [407, 497] width 185 height 33
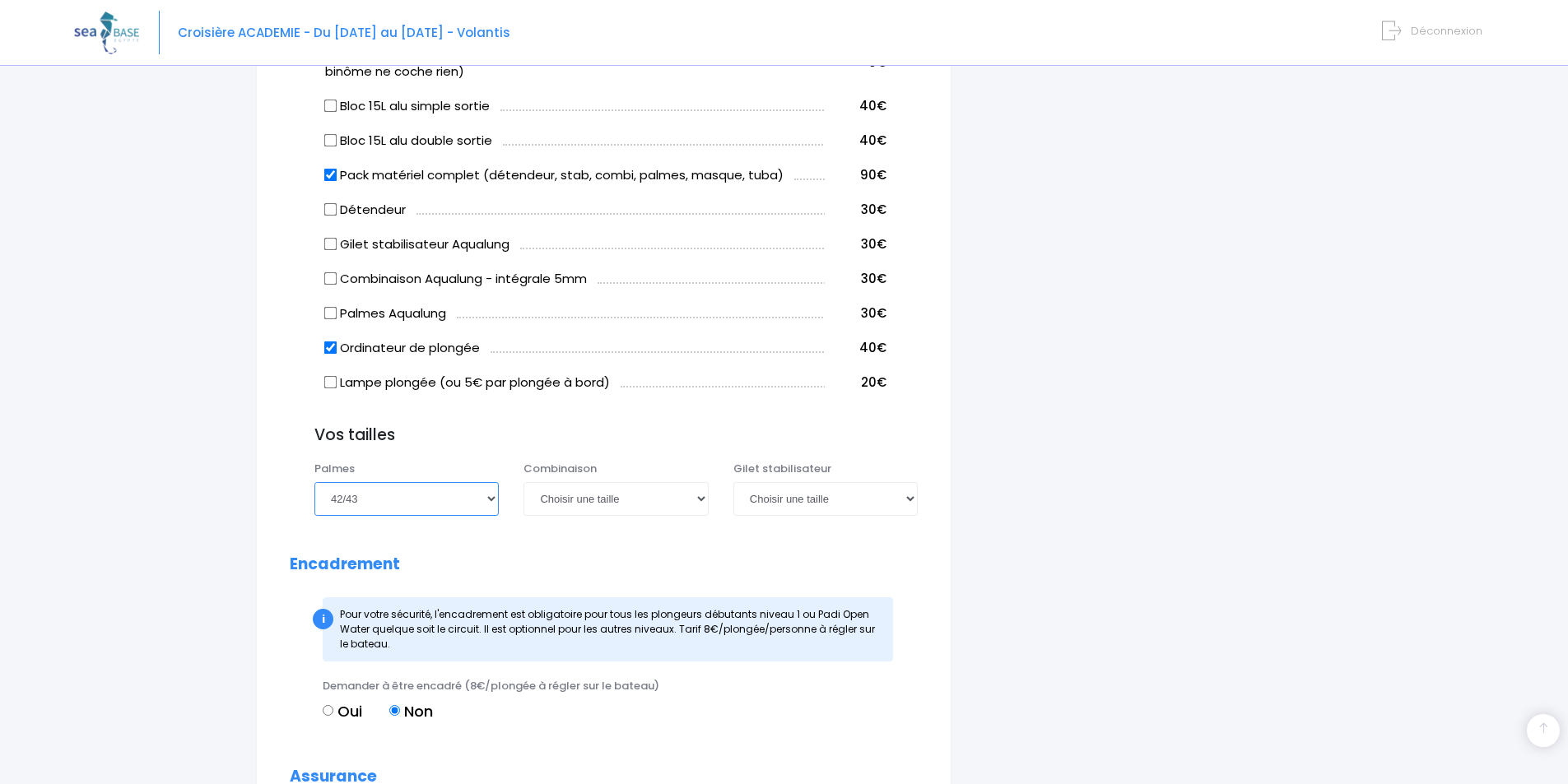
click at [490, 504] on select "Choisir une taille 36/37 38/39 40/41 42/43 44/45 46/47" at bounding box center [407, 497] width 185 height 33
click at [665, 546] on form "Informations du participant Genre M. Mme Prénom pierre Nom Mignard !" at bounding box center [603, 207] width 628 height 2094
click at [700, 497] on select "Choisir une taille XS S M ML L XL XXL" at bounding box center [616, 497] width 185 height 33
select select "XL"
click at [523, 482] on select "Choisir une taille XS S M ML L XL XXL" at bounding box center [616, 497] width 185 height 33
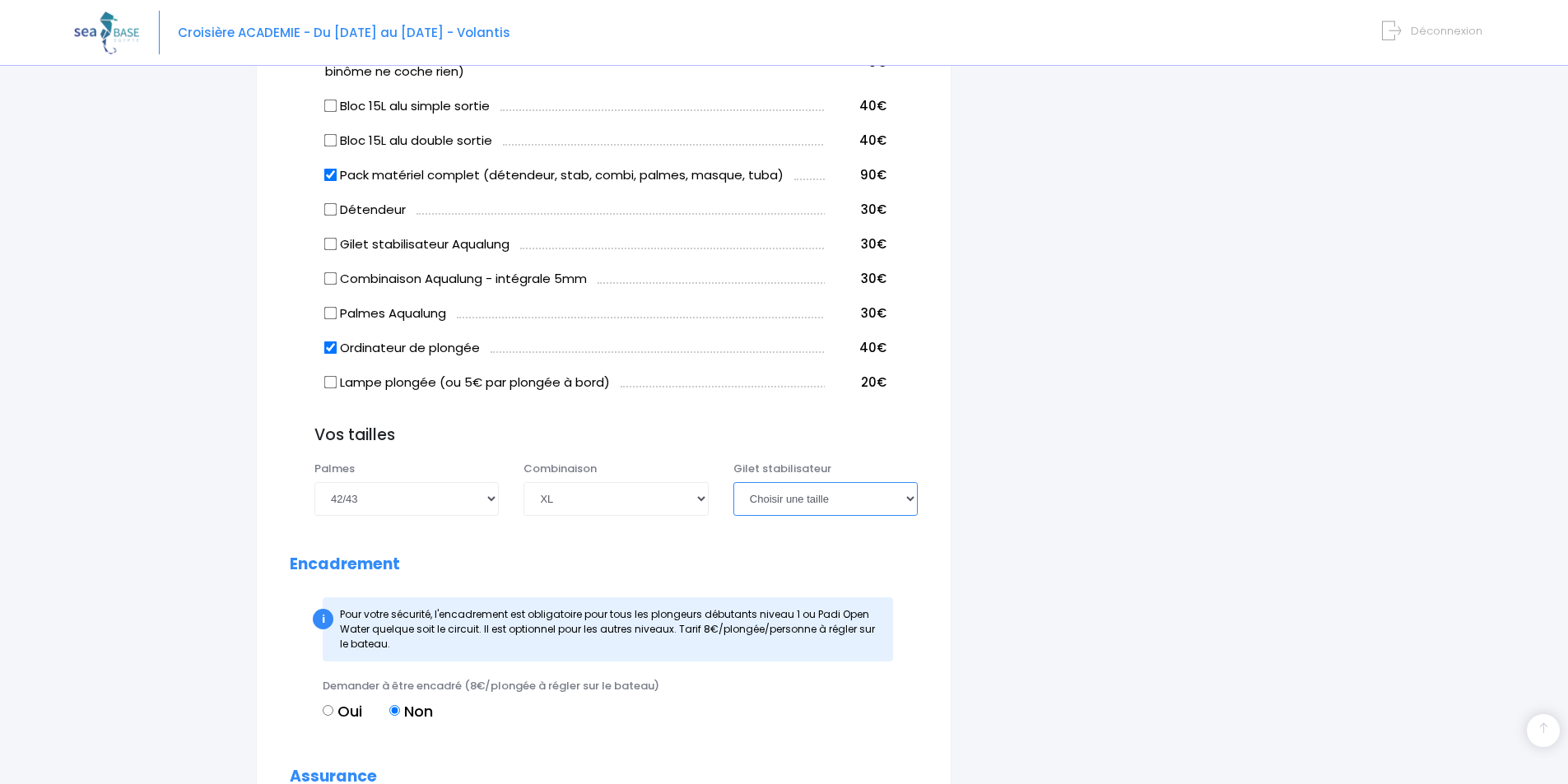
click at [910, 499] on select "Choisir une taille XXS XS S M ML L XL XXL" at bounding box center [826, 497] width 185 height 33
click at [733, 482] on select "Choisir une taille XXS XS S M ML L XL XXL" at bounding box center [826, 497] width 185 height 33
click at [909, 501] on select "Choisir une taille XXS XS S M ML L XL XXL" at bounding box center [826, 497] width 185 height 33
select select "M"
click at [733, 482] on select "Choisir une taille XXS XS S M ML L XL XXL" at bounding box center [826, 497] width 185 height 33
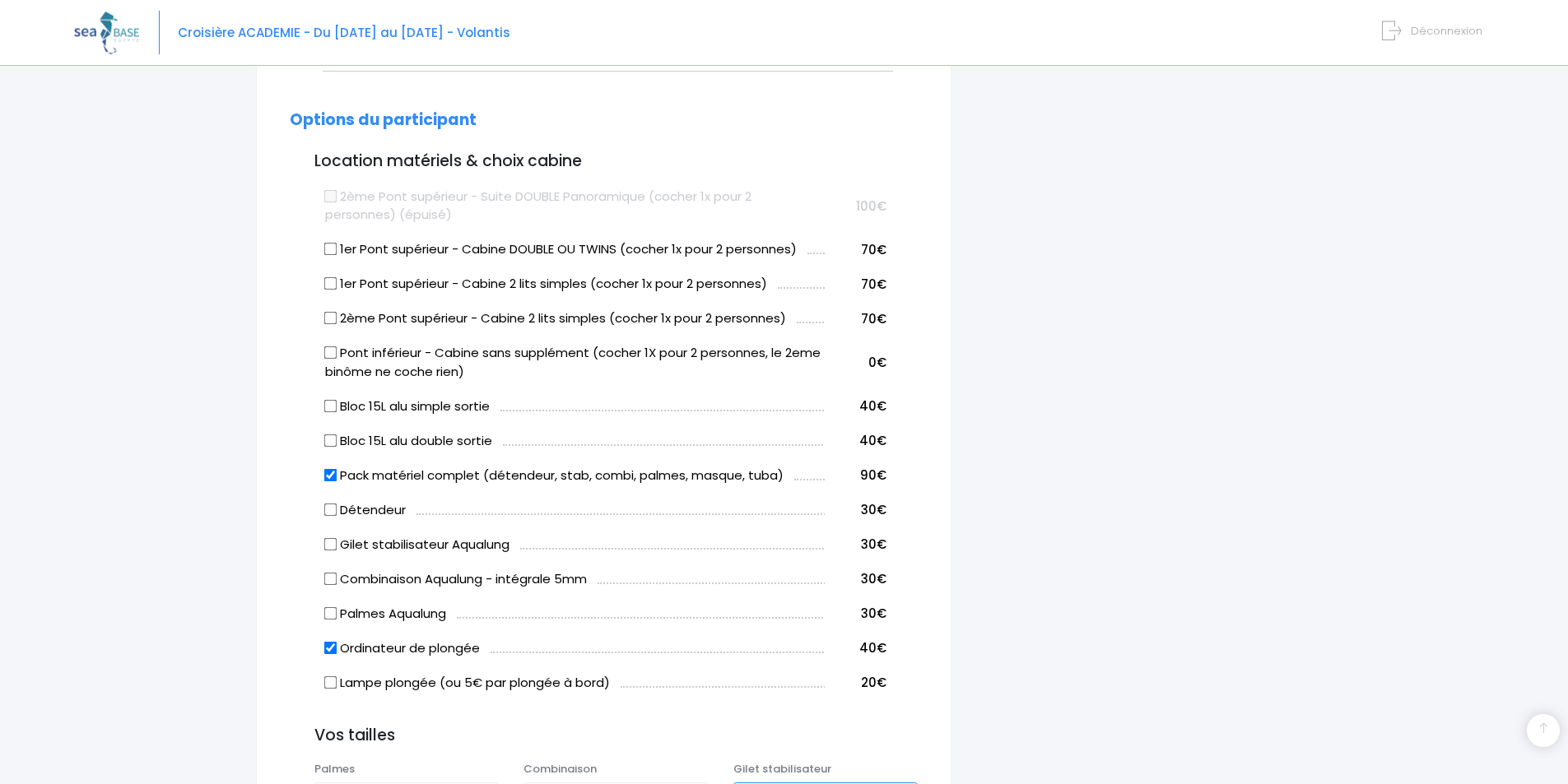
scroll to position [740, 0]
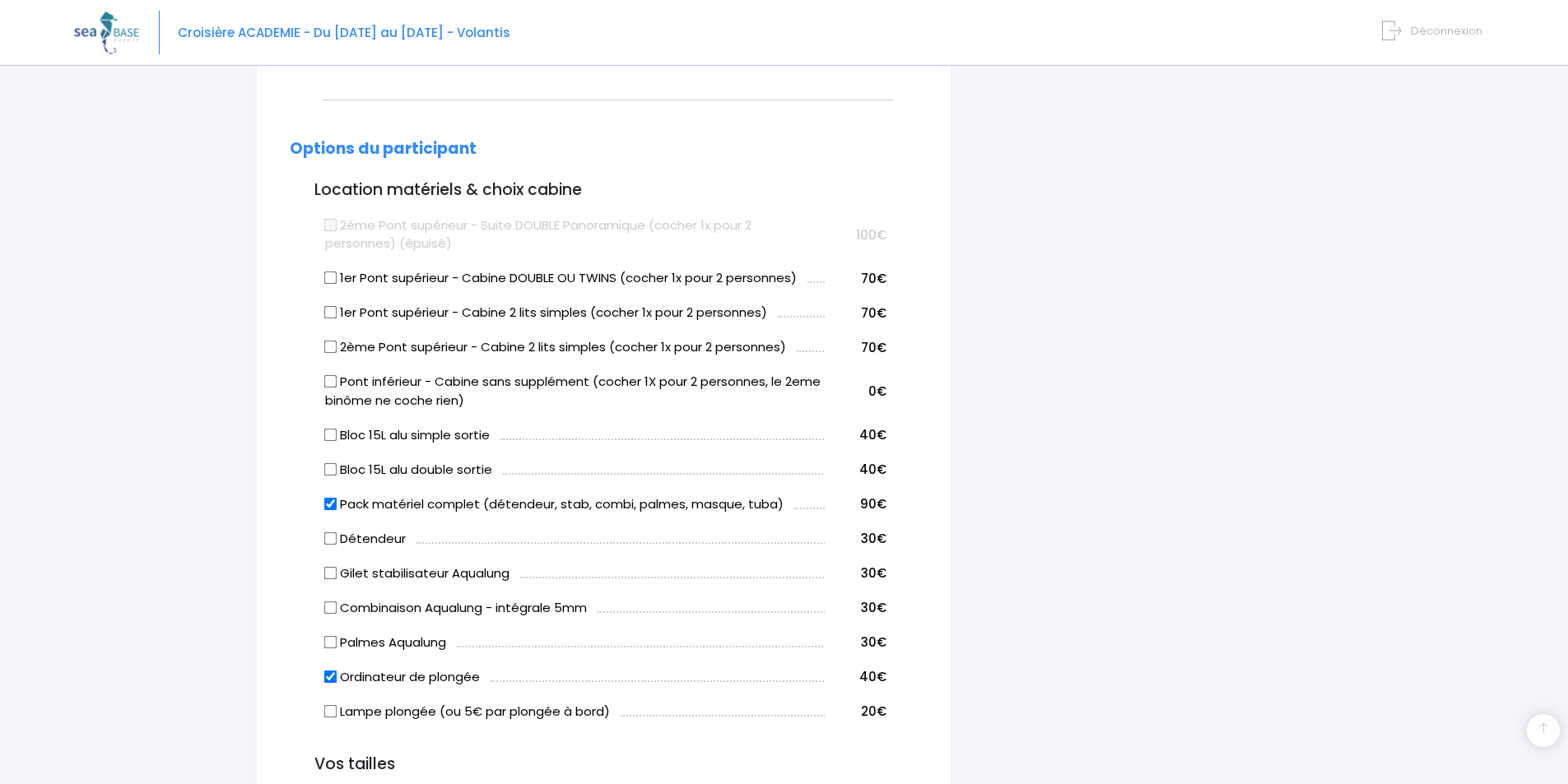
click at [329, 314] on input "1er Pont supérieur - Cabine 2 lits simples (cocher 1x pour 2 personnes)" at bounding box center [331, 312] width 13 height 13
checkbox input "true"
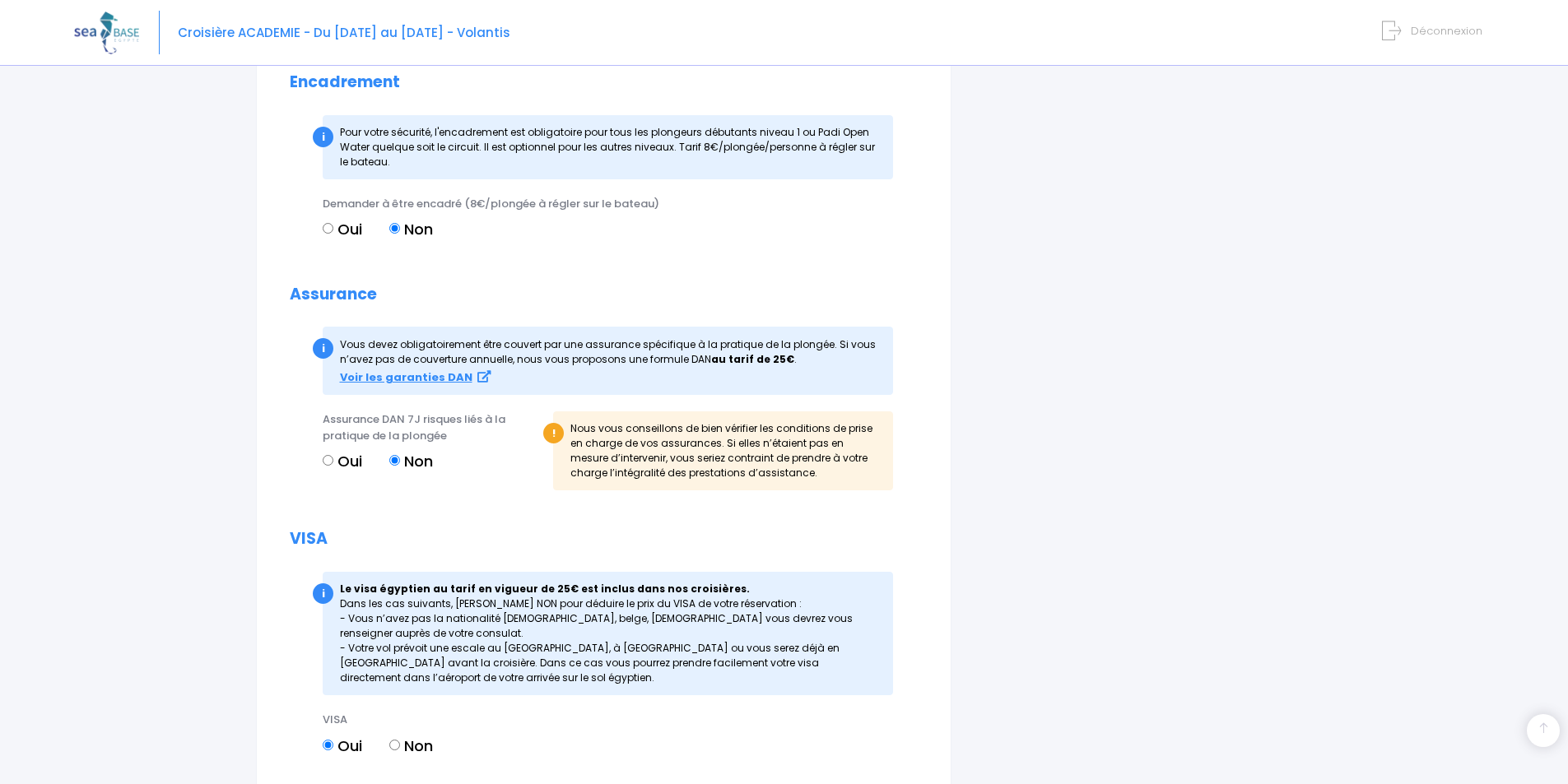
scroll to position [1563, 0]
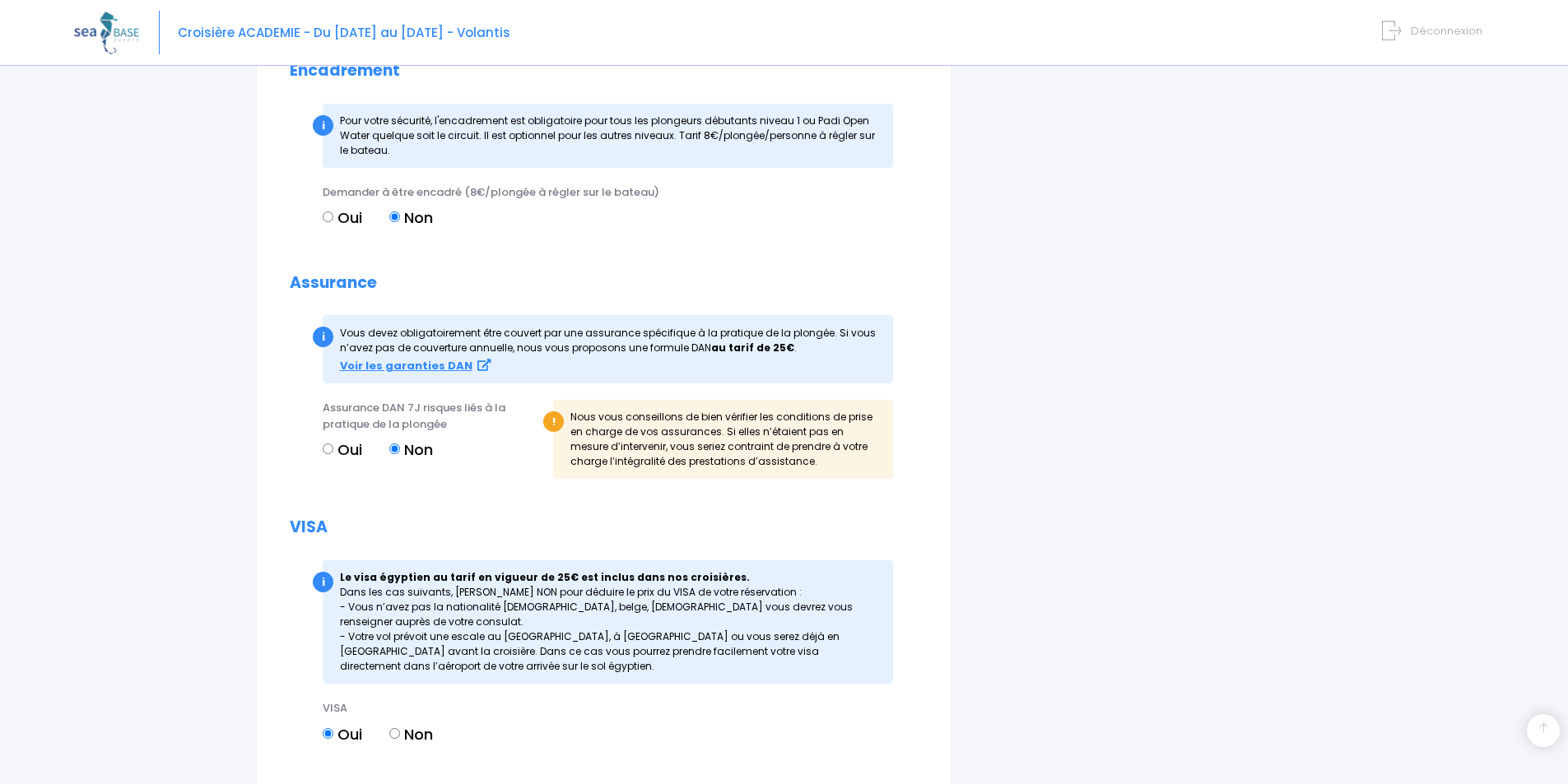
click at [327, 451] on input "Oui" at bounding box center [328, 448] width 11 height 11
radio input "true"
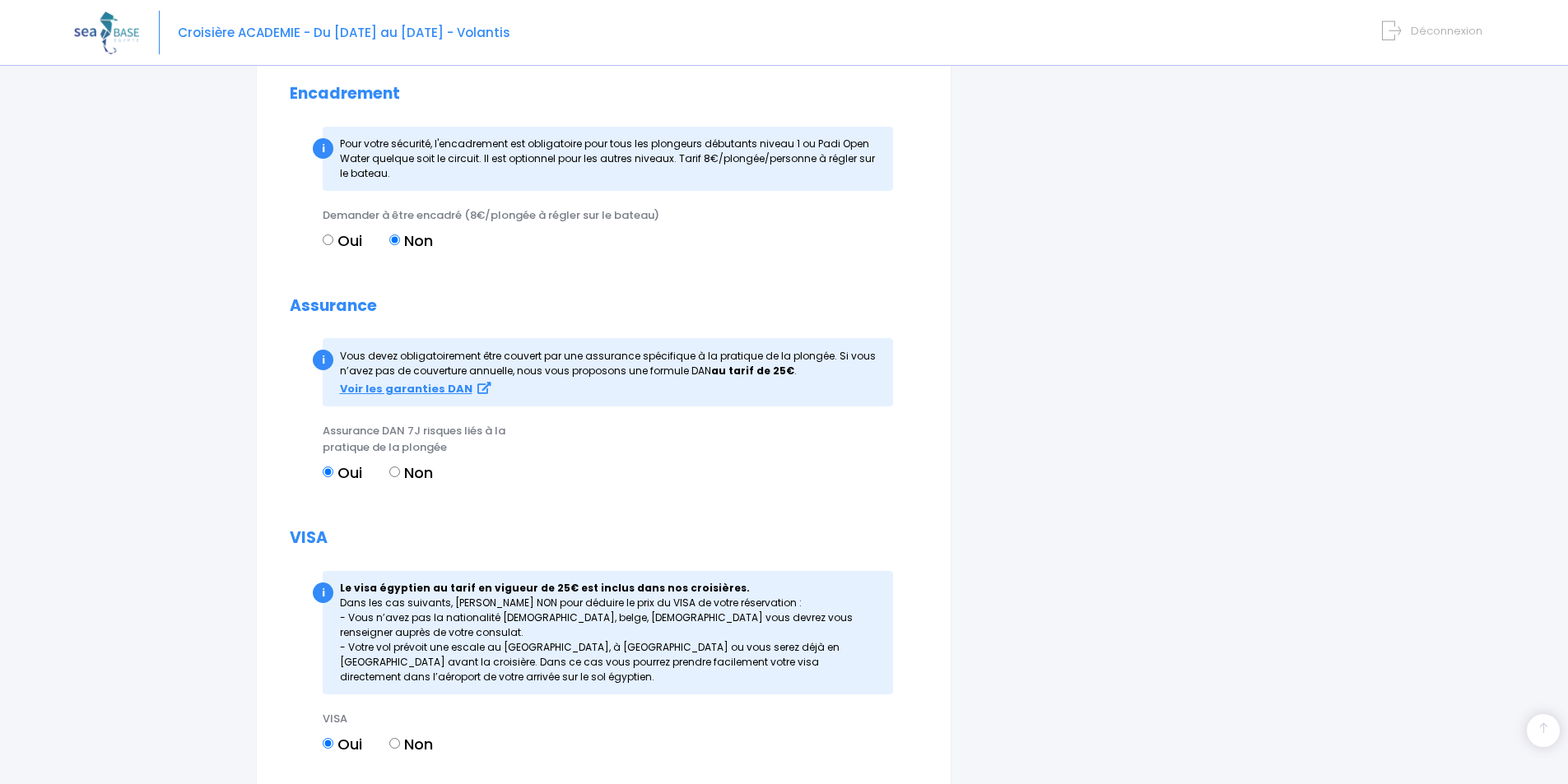
scroll to position [1695, 0]
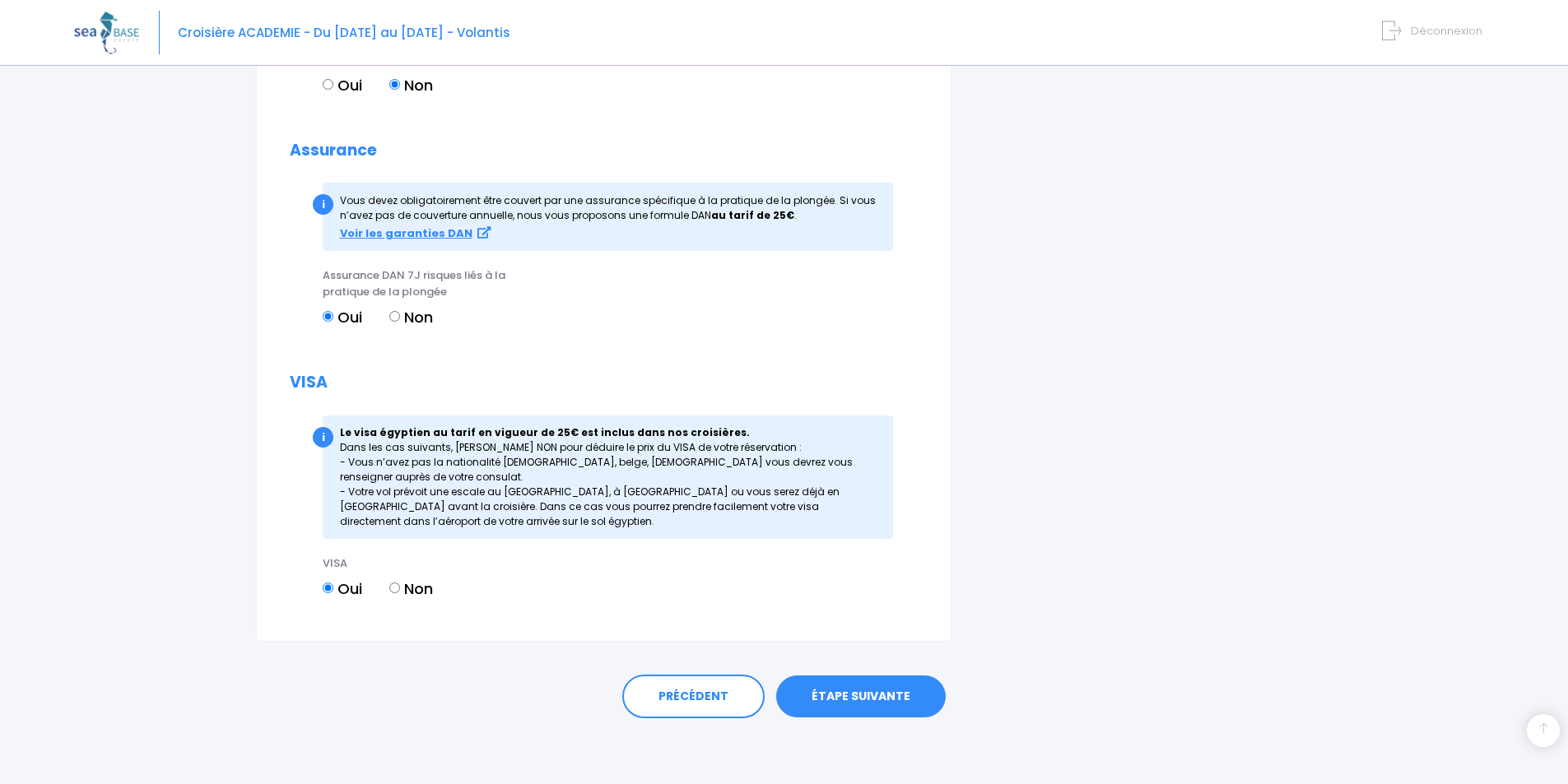
click at [880, 706] on link "ÉTAPE SUIVANTE" at bounding box center [861, 696] width 170 height 43
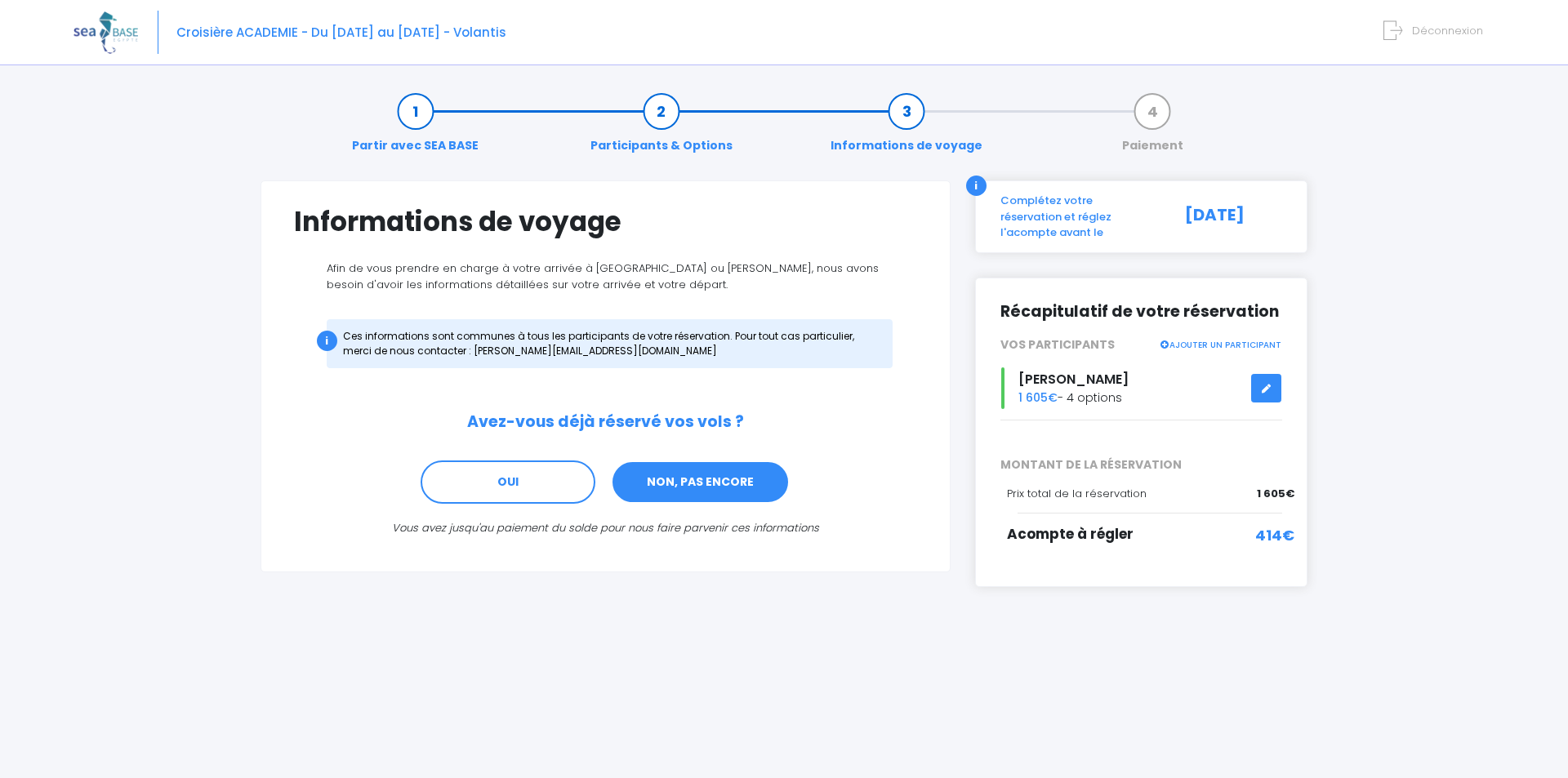
click at [720, 486] on link "NON, PAS ENCORE" at bounding box center [700, 482] width 179 height 44
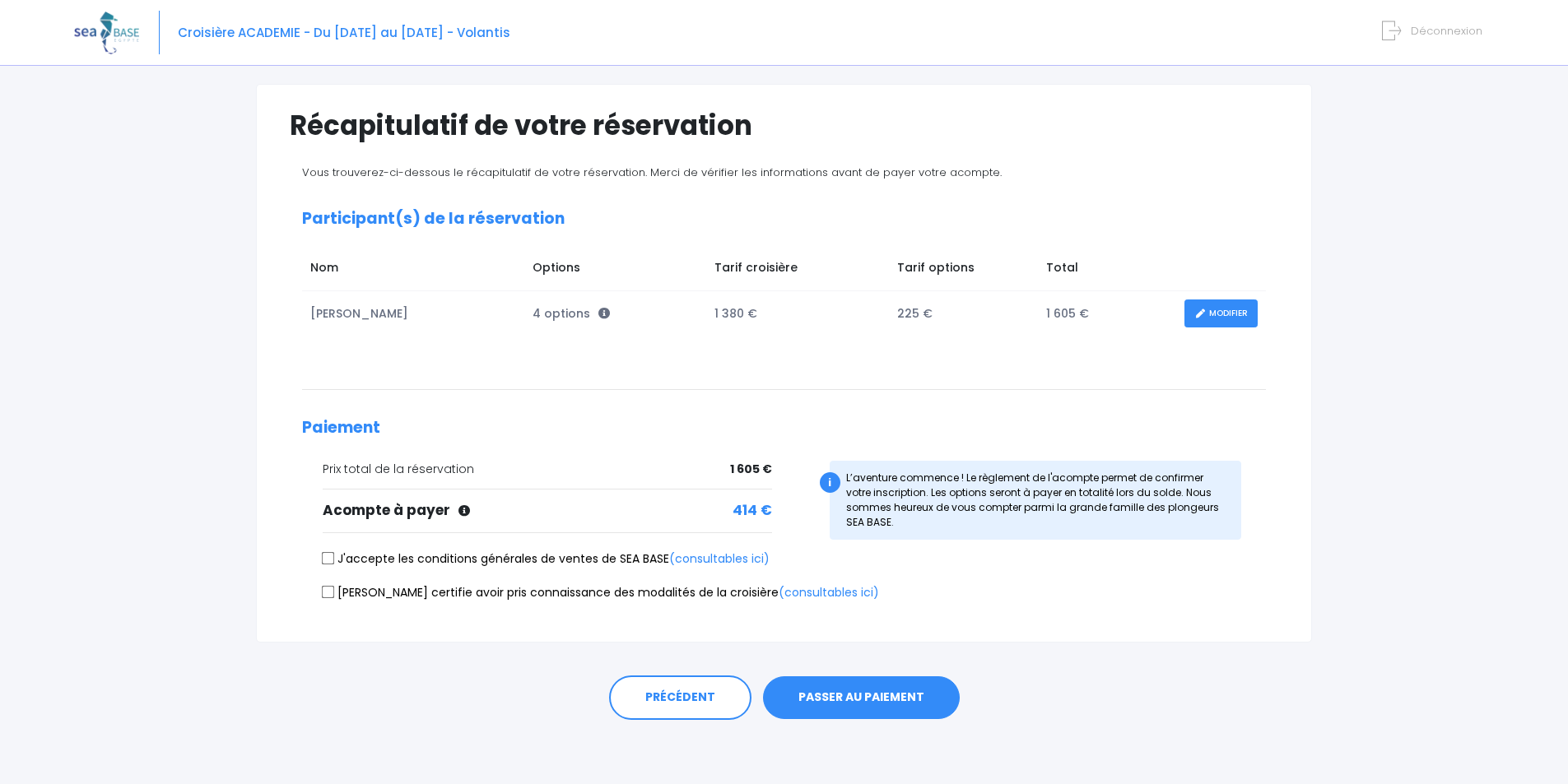
scroll to position [99, 0]
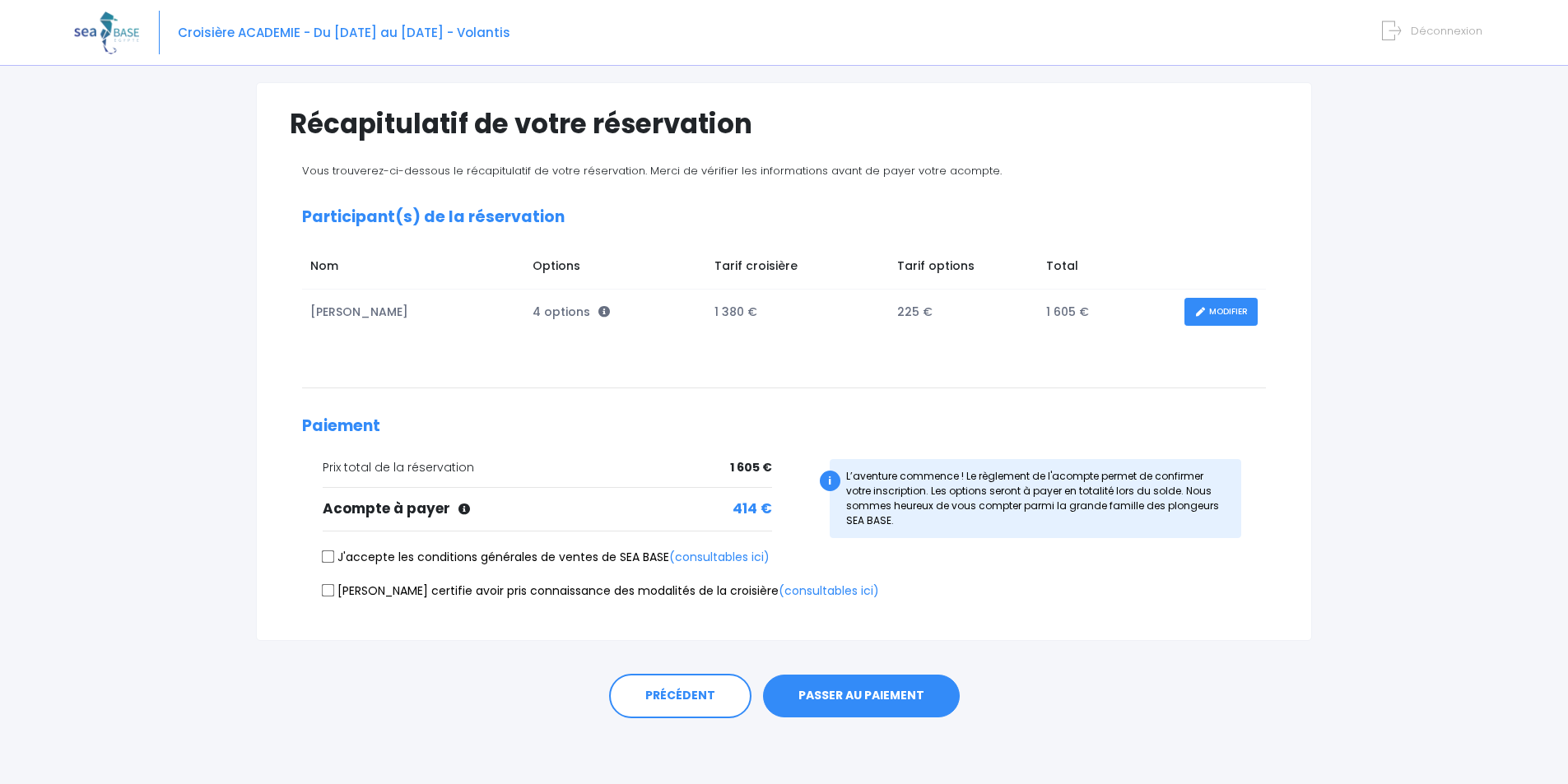
click at [326, 591] on input "[PERSON_NAME] certifie avoir pris connaissance des modalités de la croisière (c…" at bounding box center [328, 590] width 13 height 13
checkbox input "true"
click at [333, 558] on input "J'accepte les conditions générales de ventes de SEA BASE (consultables ici)" at bounding box center [328, 556] width 13 height 13
checkbox input "true"
click at [855, 693] on button "PASSER AU PAIEMENT" at bounding box center [862, 695] width 197 height 43
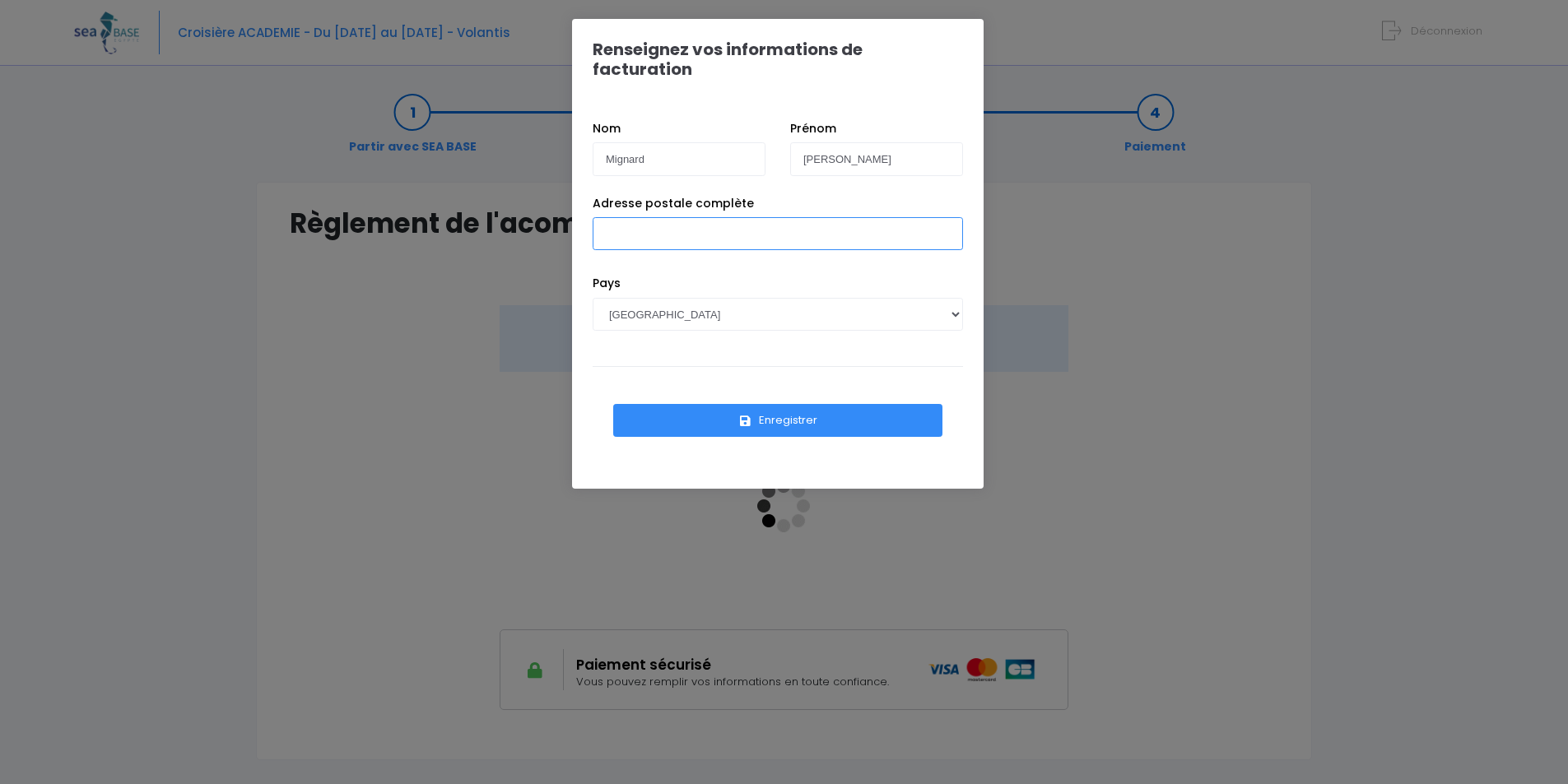
click at [626, 219] on input "Adresse postale complète" at bounding box center [777, 233] width 370 height 33
type input "[STREET_ADDRESS]"
click at [784, 404] on button "Enregistrer" at bounding box center [777, 420] width 329 height 33
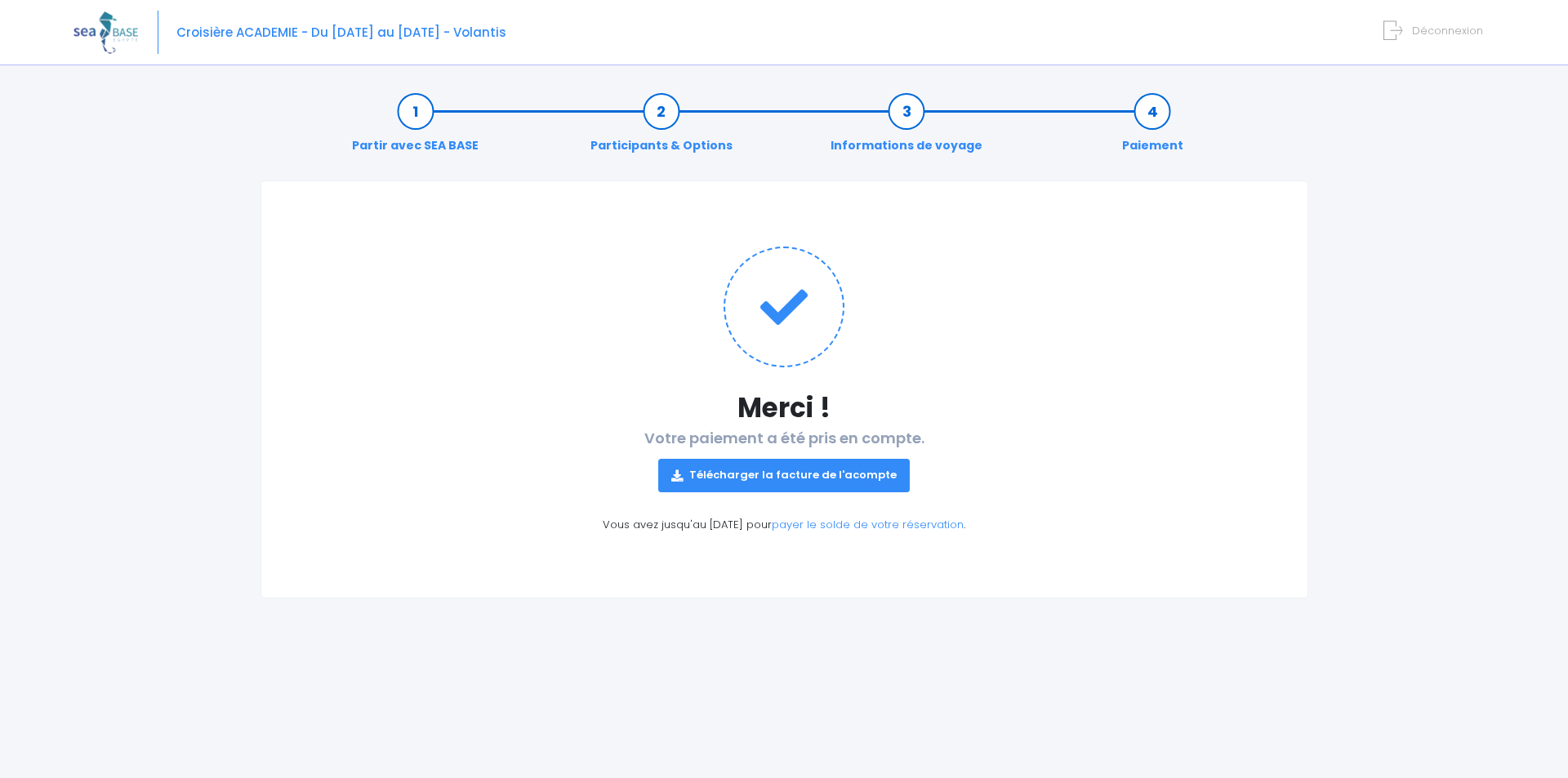
click at [807, 488] on link "Télécharger la facture de l'acompte" at bounding box center [784, 474] width 251 height 32
